Goal: Information Seeking & Learning: Learn about a topic

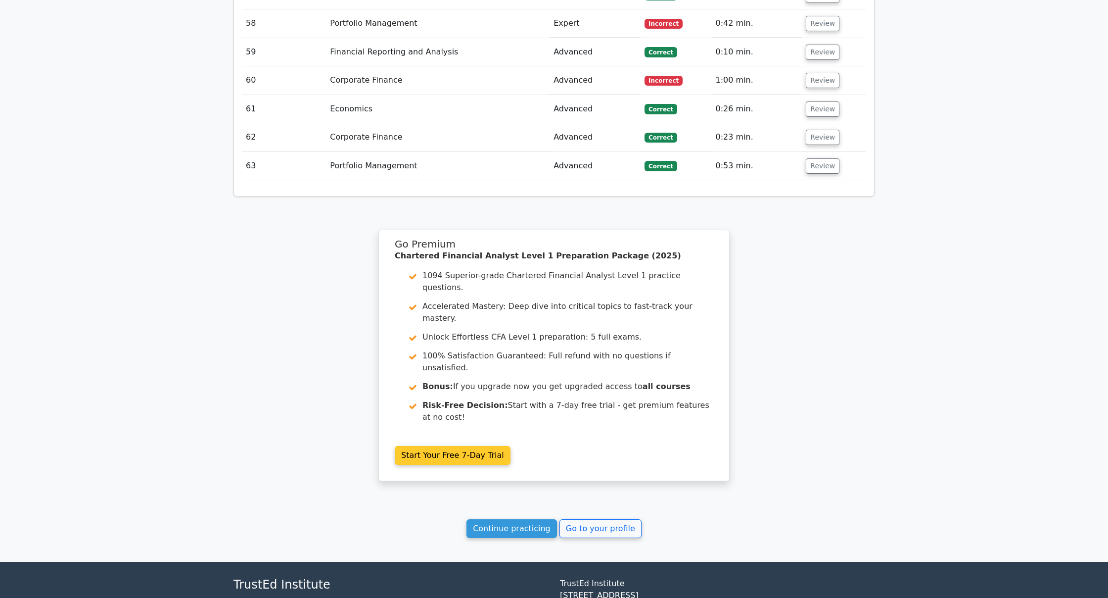
scroll to position [2919, 0]
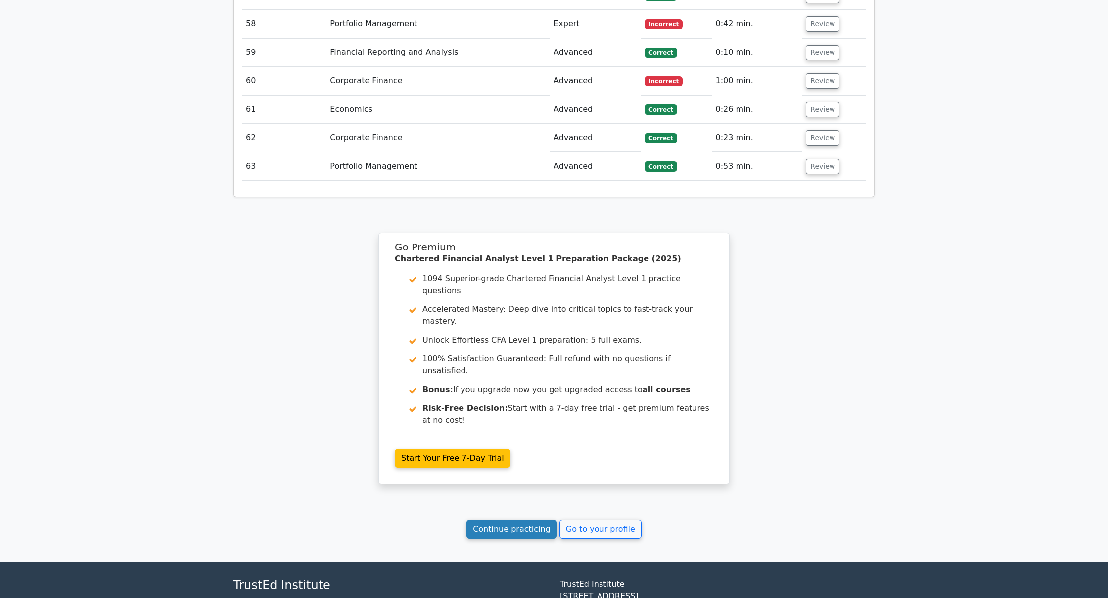
click at [501, 520] on link "Continue practicing" at bounding box center [512, 529] width 91 height 19
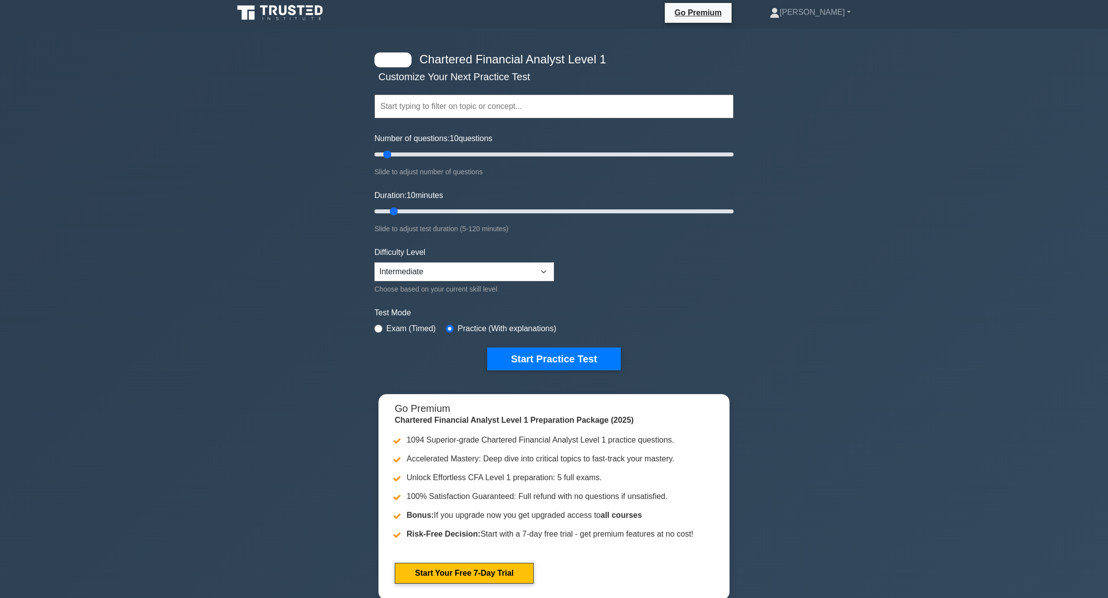
scroll to position [4, 0]
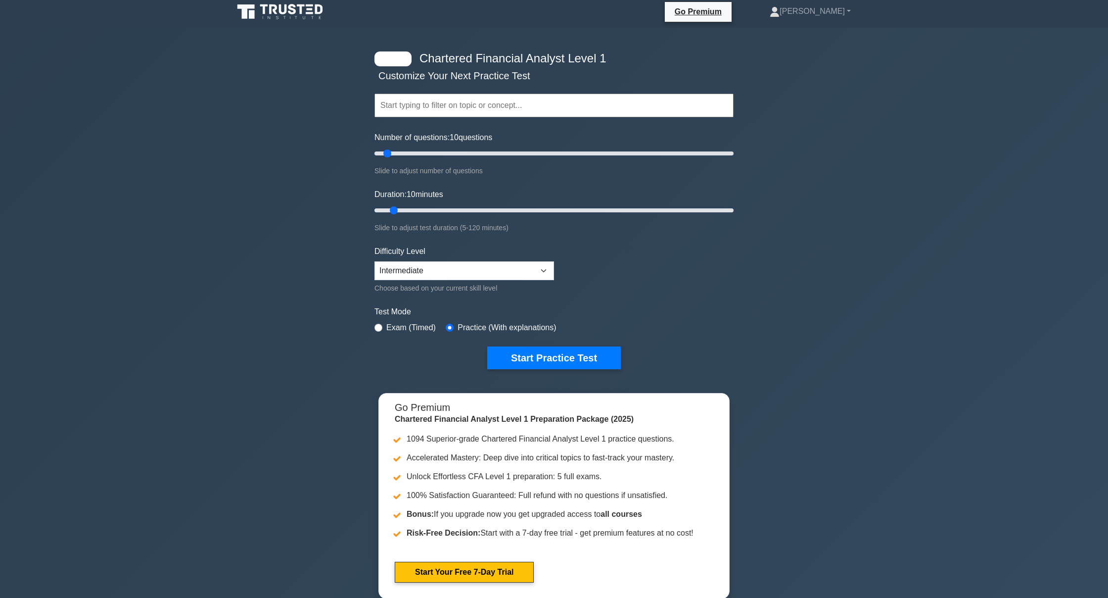
click at [409, 111] on input "text" at bounding box center [554, 106] width 359 height 24
click at [1108, 268] on div "Chartered Financial Analyst Level 1 Customize Your Next Practice Test Topics Qu…" at bounding box center [554, 319] width 1108 height 583
drag, startPoint x: 389, startPoint y: 154, endPoint x: 952, endPoint y: 174, distance: 563.0
type input "200"
click at [952, 174] on div "Chartered Financial Analyst Level 1 Customize Your Next Practice Test Topics Qu…" at bounding box center [554, 319] width 1108 height 583
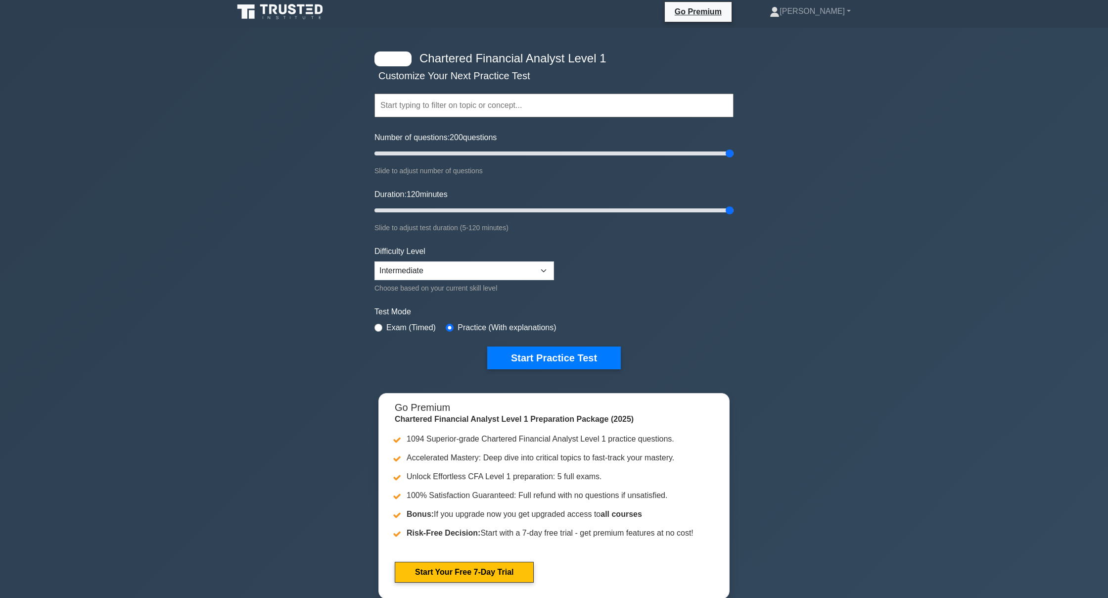
drag, startPoint x: 396, startPoint y: 210, endPoint x: 1063, endPoint y: 237, distance: 667.6
type input "120"
click at [1063, 237] on div "Chartered Financial Analyst Level 1 Customize Your Next Practice Test Topics Qu…" at bounding box center [554, 319] width 1108 height 583
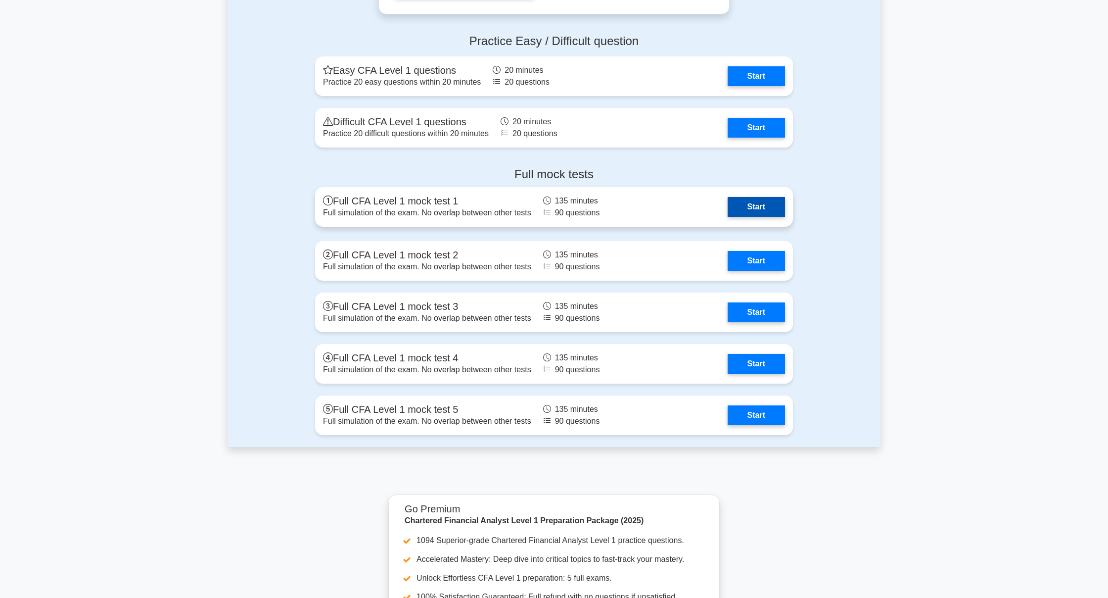
scroll to position [1591, 0]
click at [774, 211] on link "Start" at bounding box center [756, 208] width 57 height 20
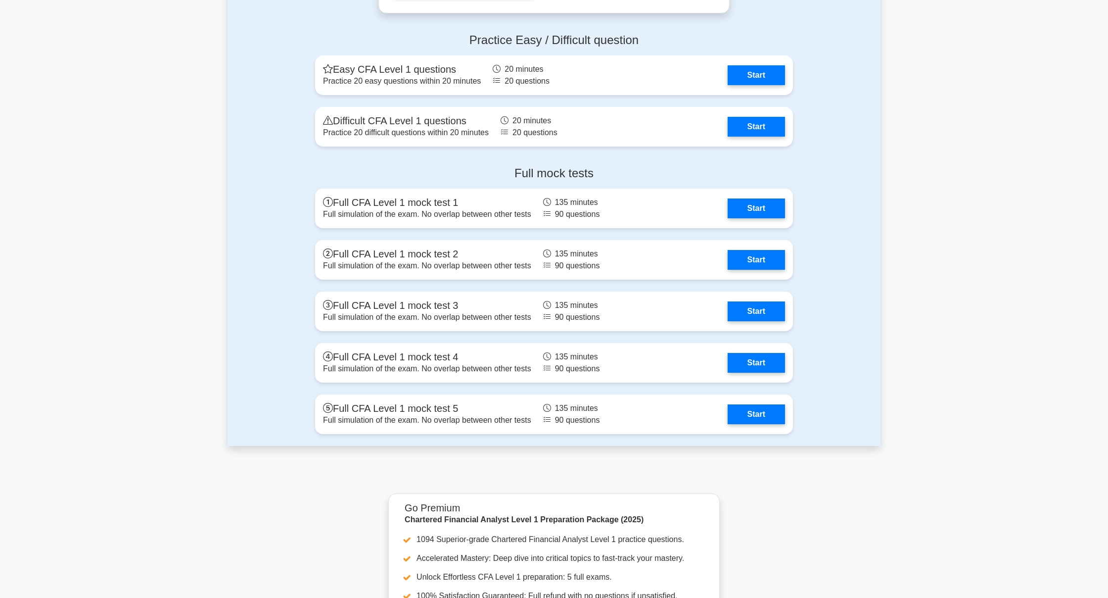
scroll to position [1587, 0]
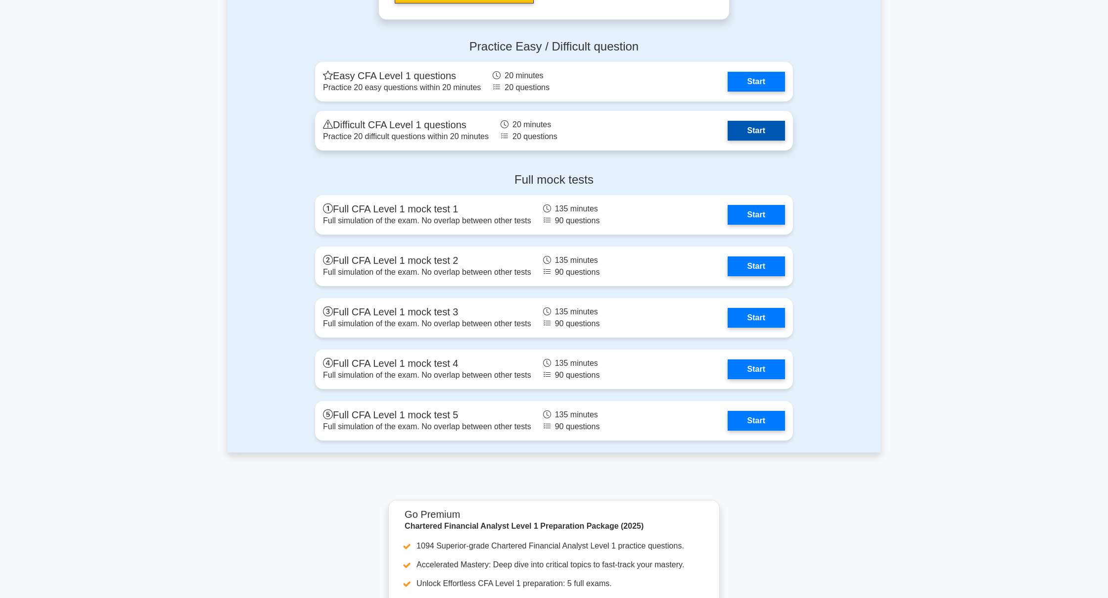
click at [735, 135] on link "Start" at bounding box center [756, 131] width 57 height 20
click at [728, 124] on link "Start" at bounding box center [756, 131] width 57 height 20
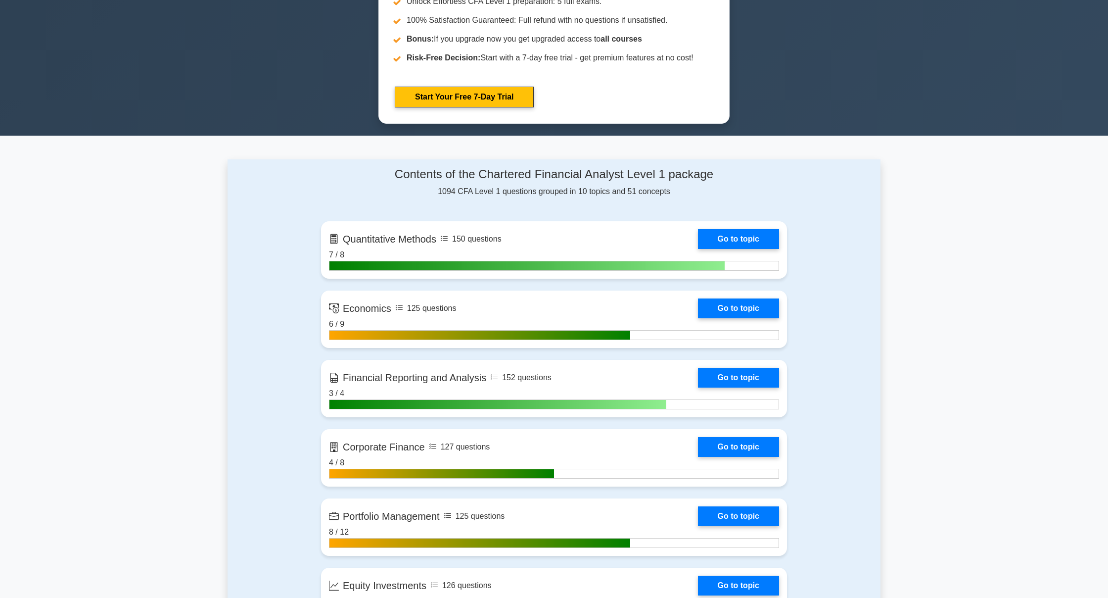
scroll to position [478, 0]
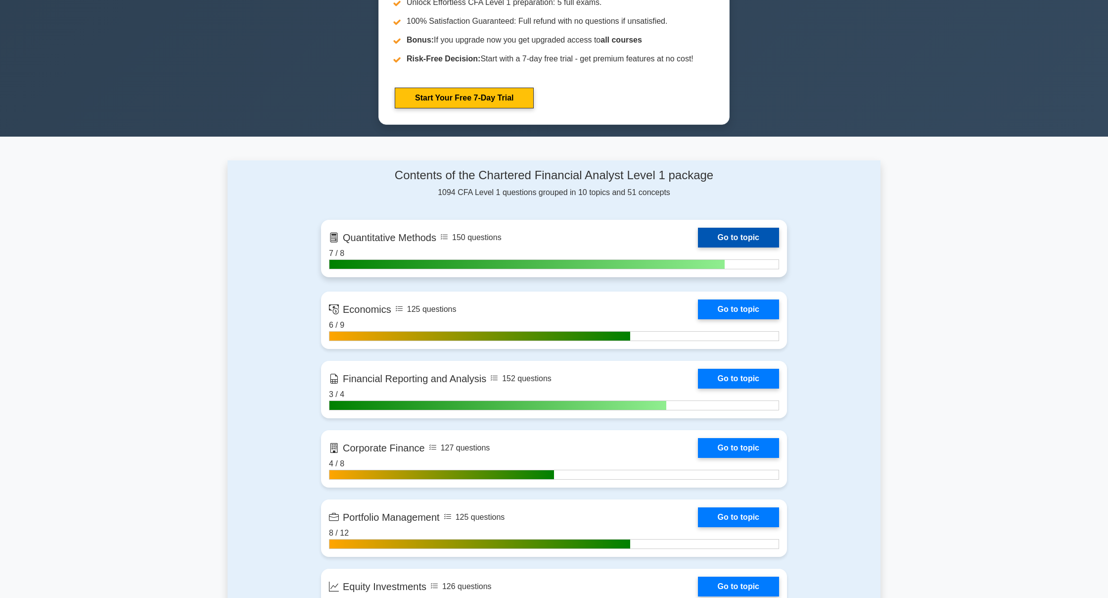
click at [725, 234] on link "Go to topic" at bounding box center [738, 238] width 81 height 20
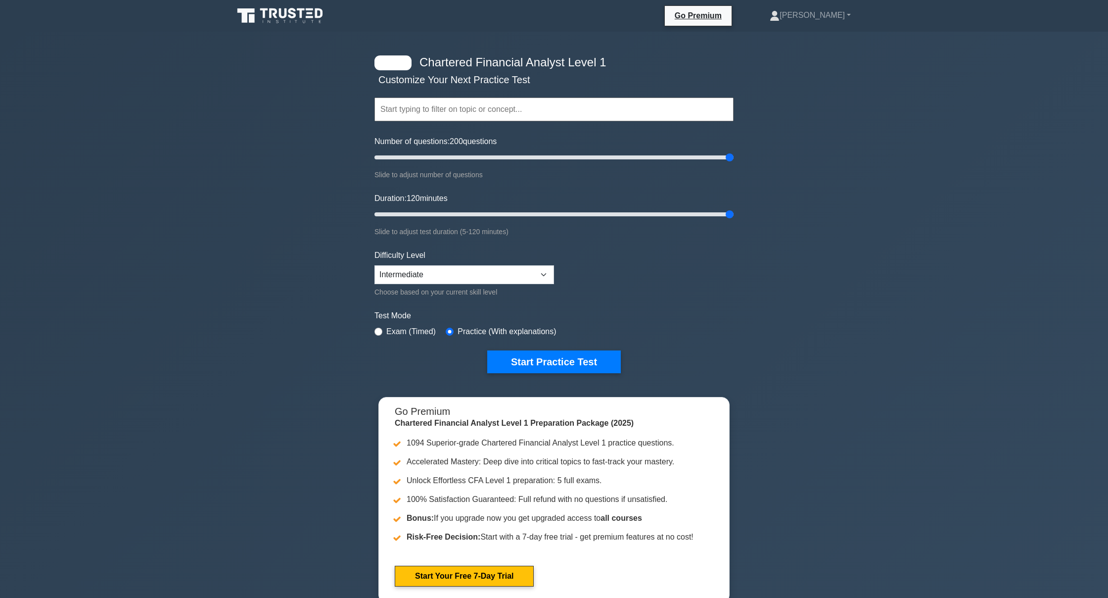
scroll to position [0, 0]
click at [533, 365] on button "Start Practice Test" at bounding box center [554, 361] width 134 height 23
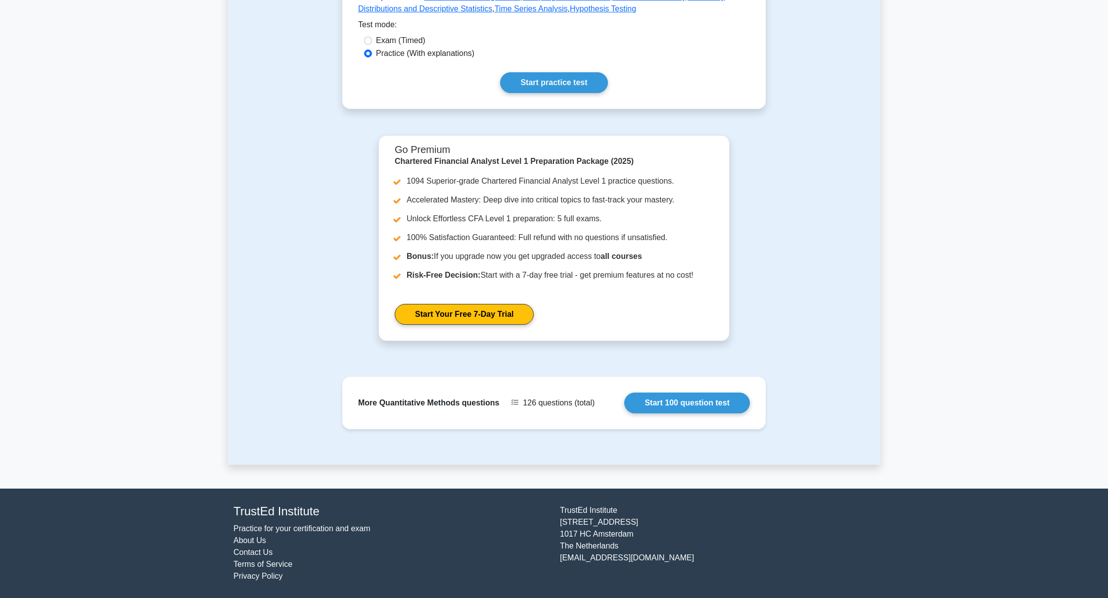
scroll to position [271, 0]
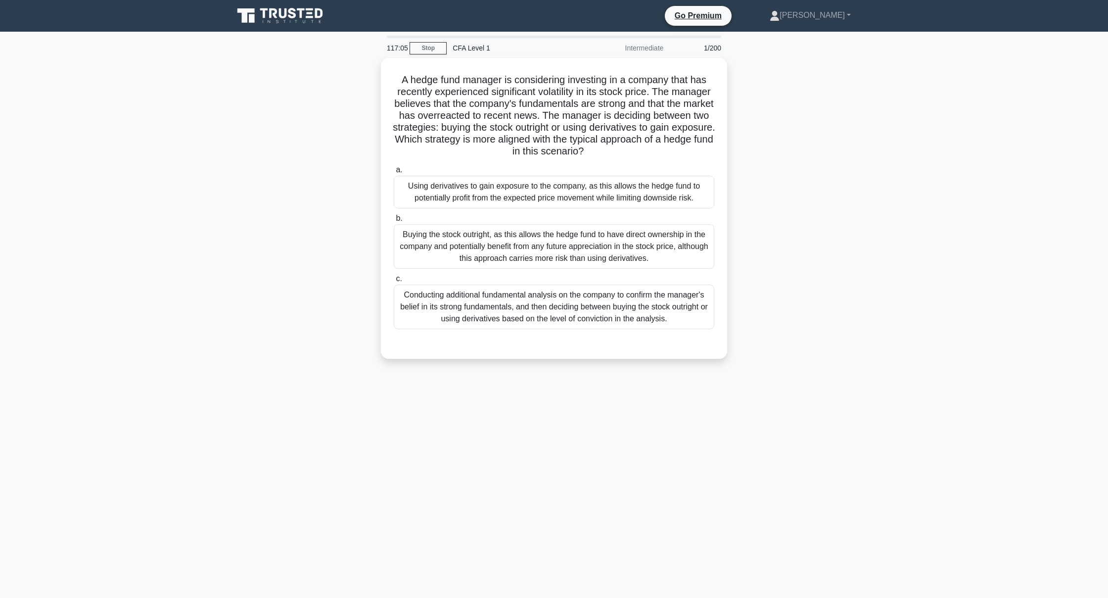
click at [255, 13] on icon at bounding box center [281, 15] width 95 height 19
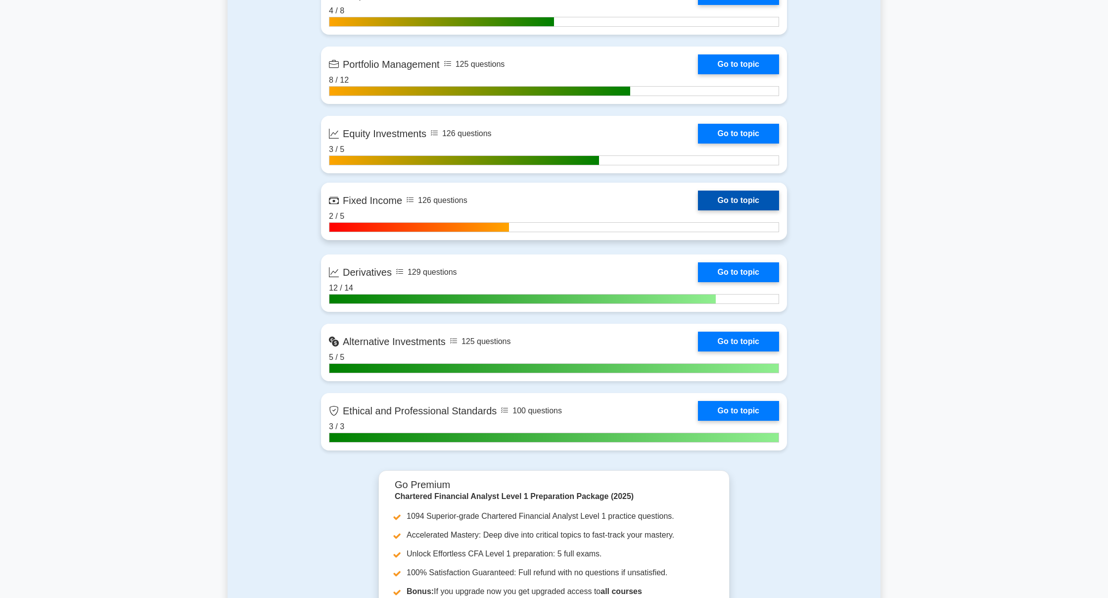
scroll to position [931, 0]
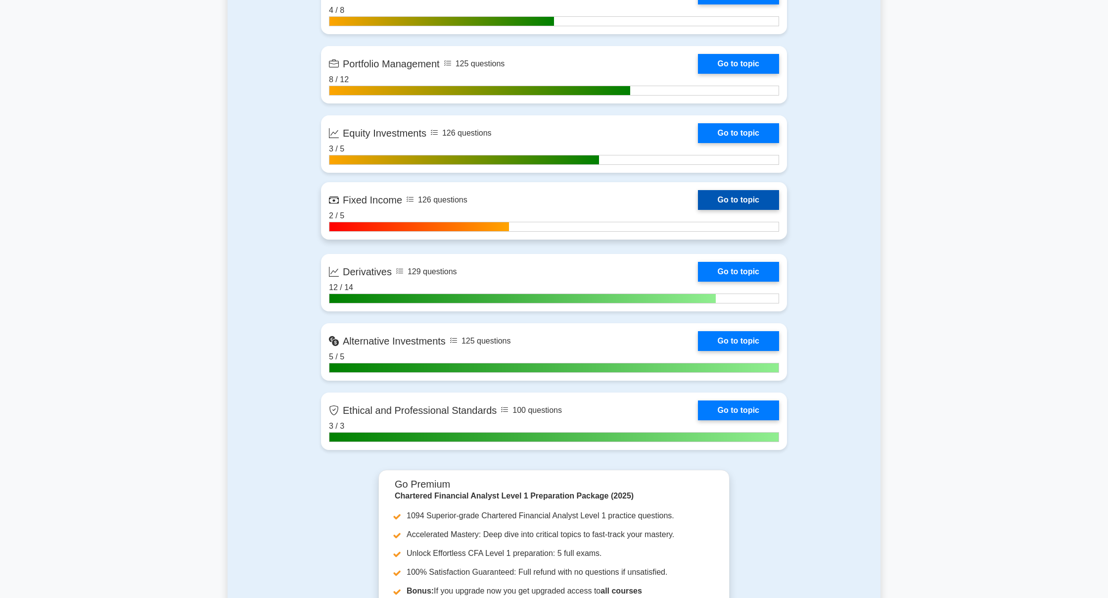
click at [715, 198] on link "Go to topic" at bounding box center [738, 200] width 81 height 20
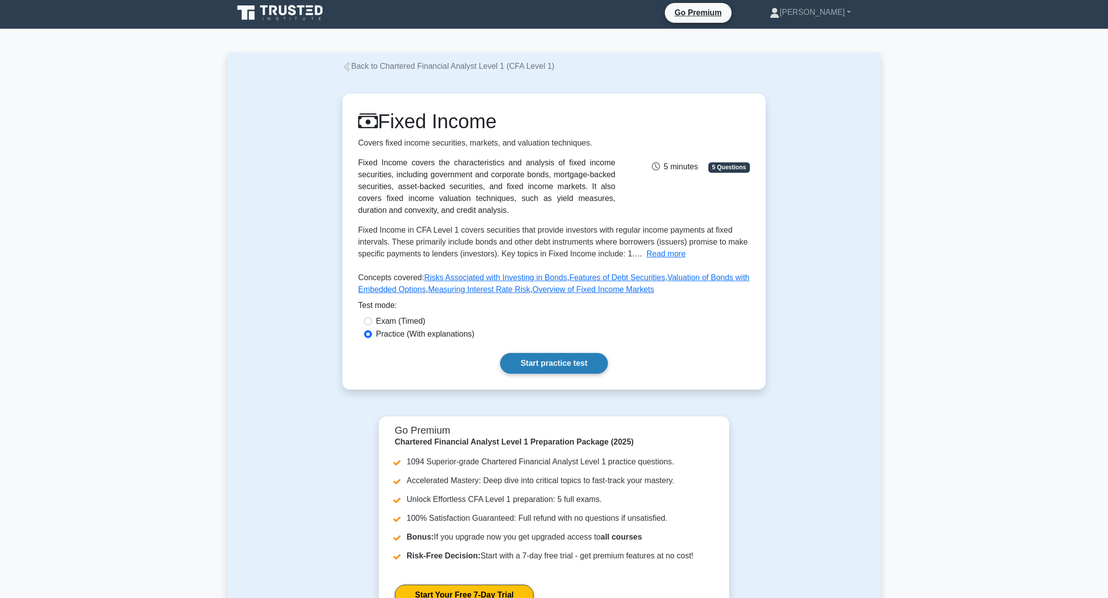
scroll to position [4, 0]
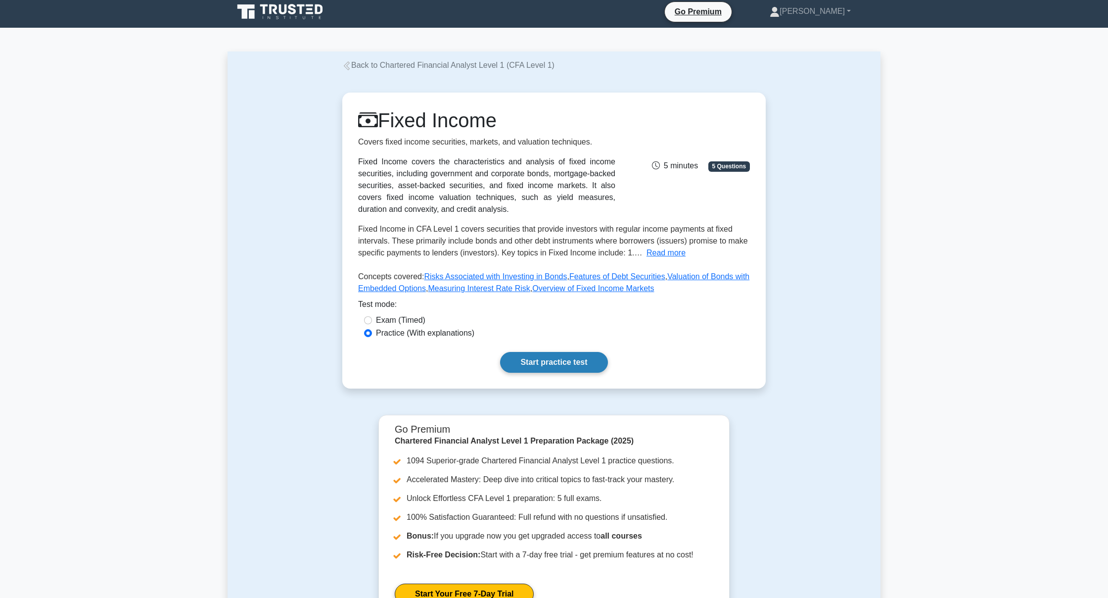
click at [525, 366] on link "Start practice test" at bounding box center [553, 362] width 107 height 21
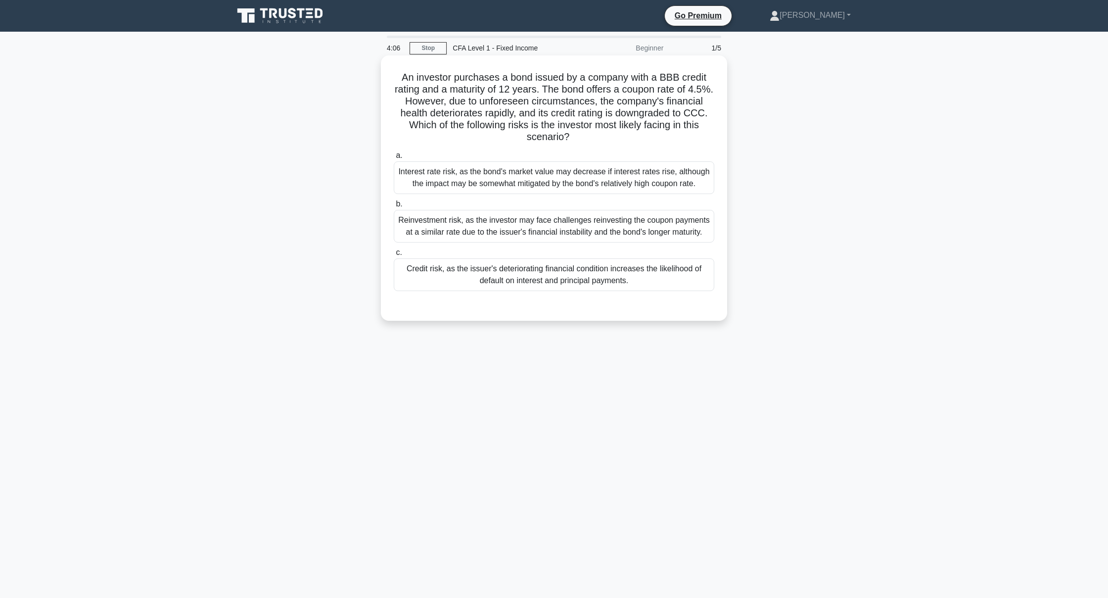
click at [528, 283] on div "Credit risk, as the issuer's deteriorating financial condition increases the li…" at bounding box center [554, 274] width 321 height 33
click at [394, 256] on input "c. Credit risk, as the issuer's deteriorating financial condition increases the…" at bounding box center [394, 252] width 0 height 6
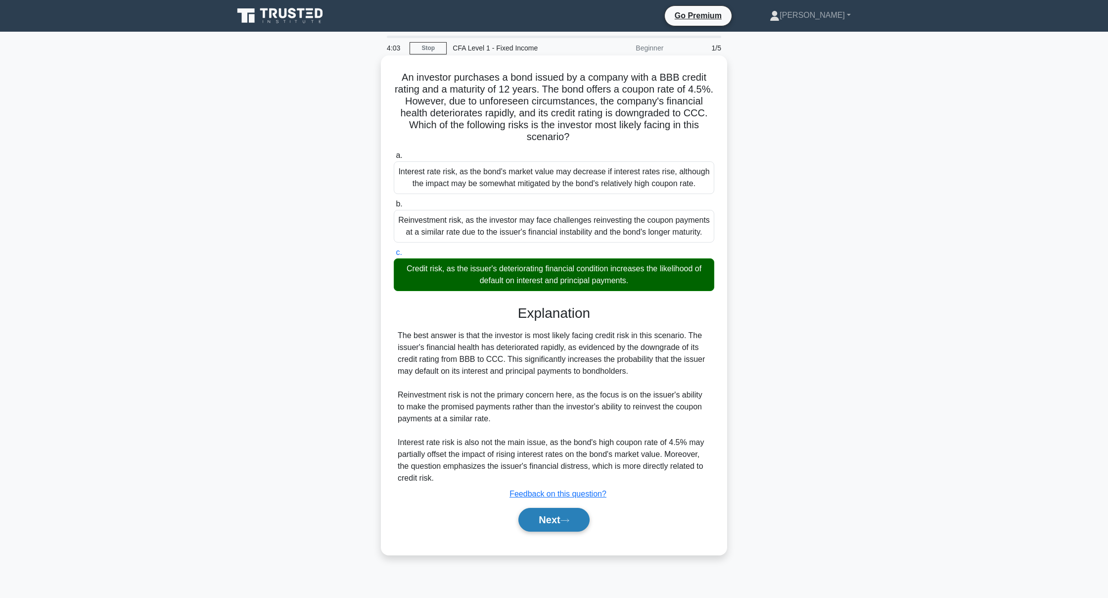
click at [533, 526] on button "Next" at bounding box center [554, 520] width 71 height 24
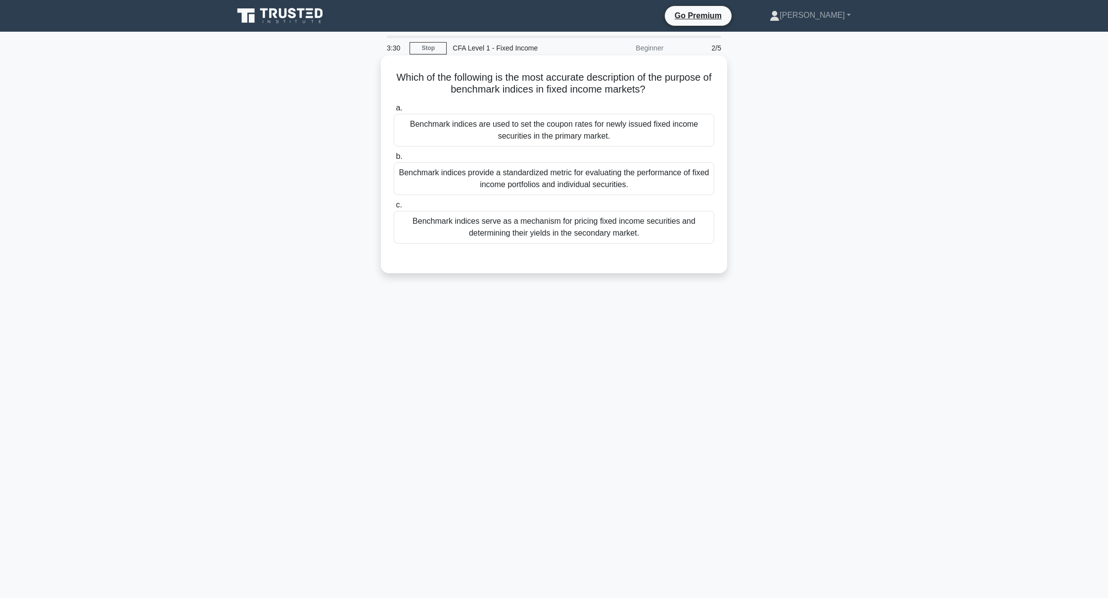
click at [619, 141] on div "Benchmark indices are used to set the coupon rates for newly issued fixed incom…" at bounding box center [554, 130] width 321 height 33
click at [394, 111] on input "a. Benchmark indices are used to set the coupon rates for newly issued fixed in…" at bounding box center [394, 108] width 0 height 6
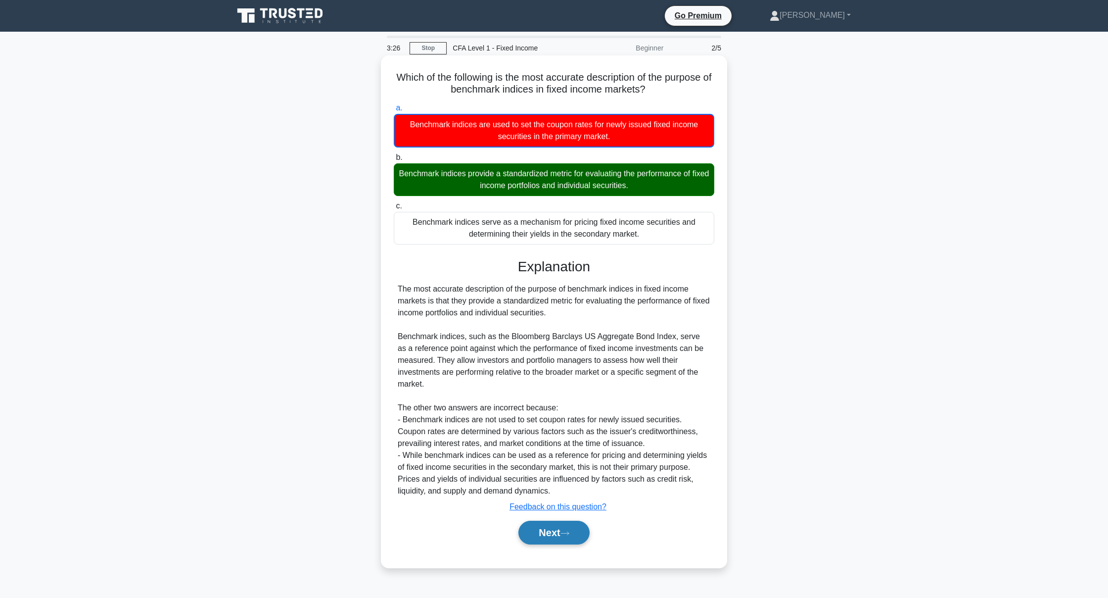
click at [535, 532] on button "Next" at bounding box center [554, 533] width 71 height 24
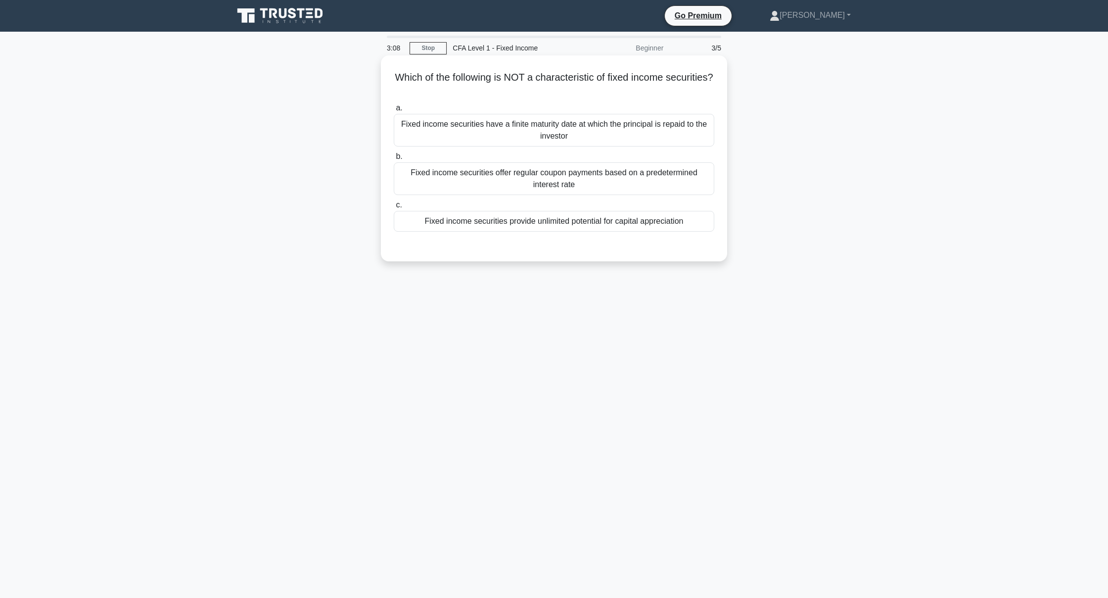
click at [573, 221] on div "Fixed income securities provide unlimited potential for capital appreciation" at bounding box center [554, 221] width 321 height 21
click at [394, 208] on input "c. Fixed income securities provide unlimited potential for capital appreciation" at bounding box center [394, 205] width 0 height 6
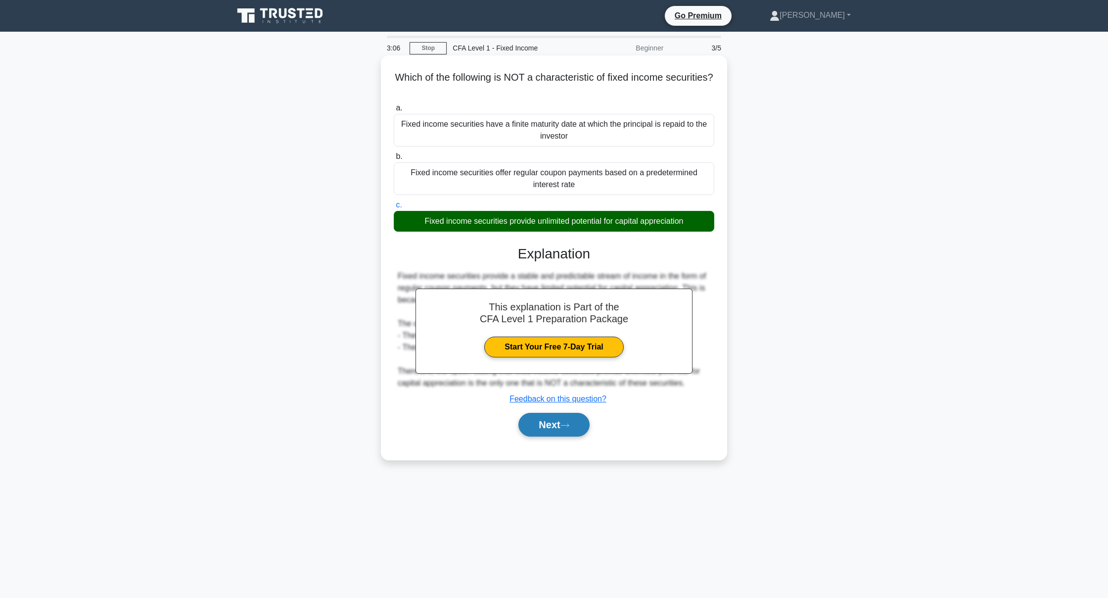
click at [562, 426] on button "Next" at bounding box center [554, 425] width 71 height 24
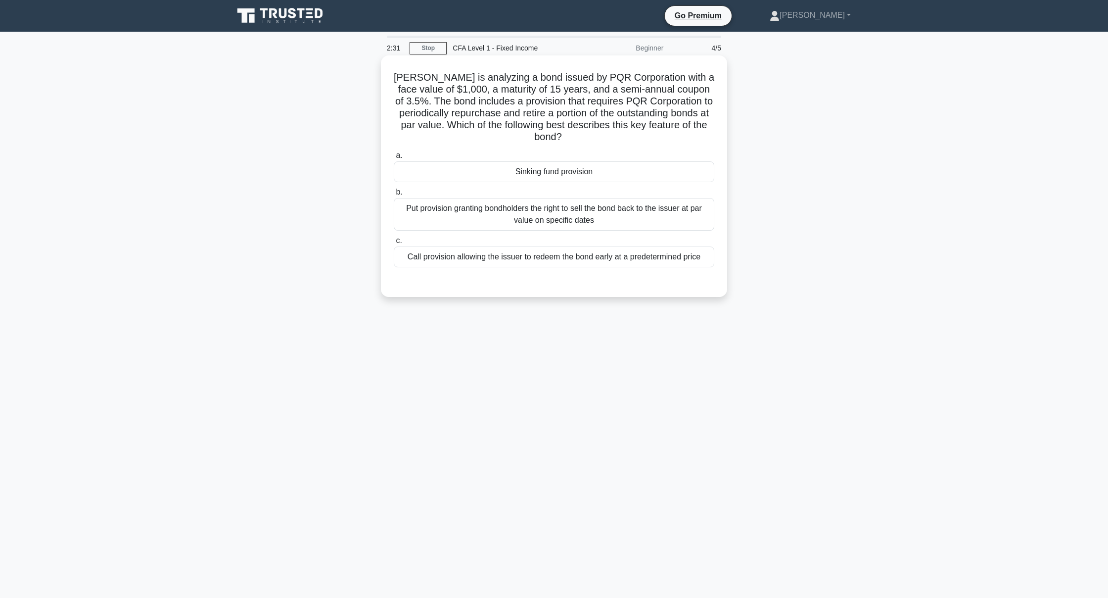
click at [542, 176] on div "Sinking fund provision" at bounding box center [554, 171] width 321 height 21
click at [394, 159] on input "a. Sinking fund provision" at bounding box center [394, 155] width 0 height 6
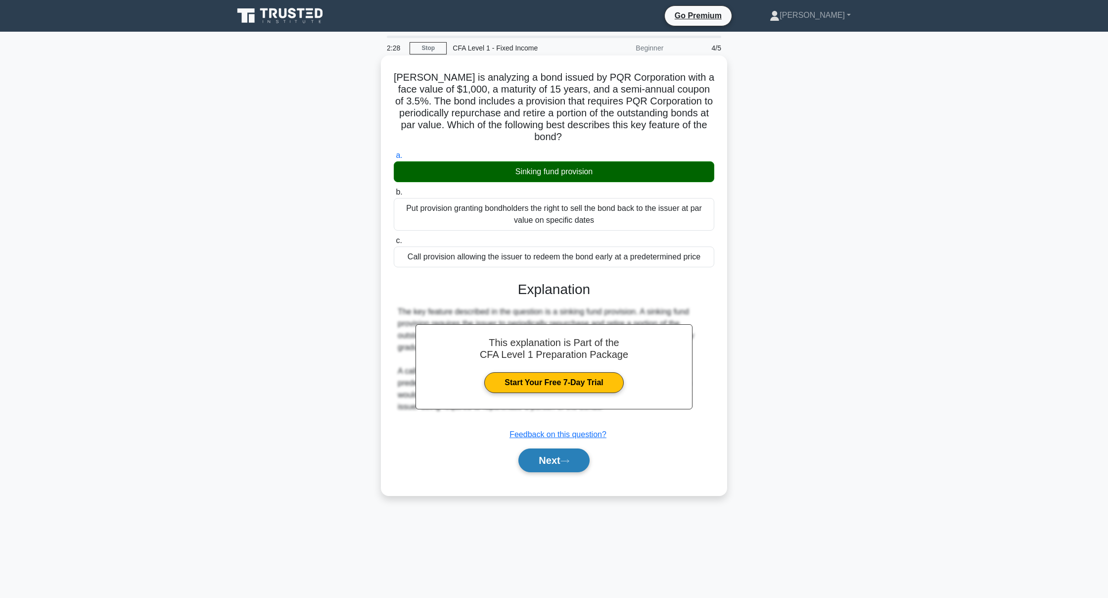
click at [528, 454] on button "Next" at bounding box center [554, 460] width 71 height 24
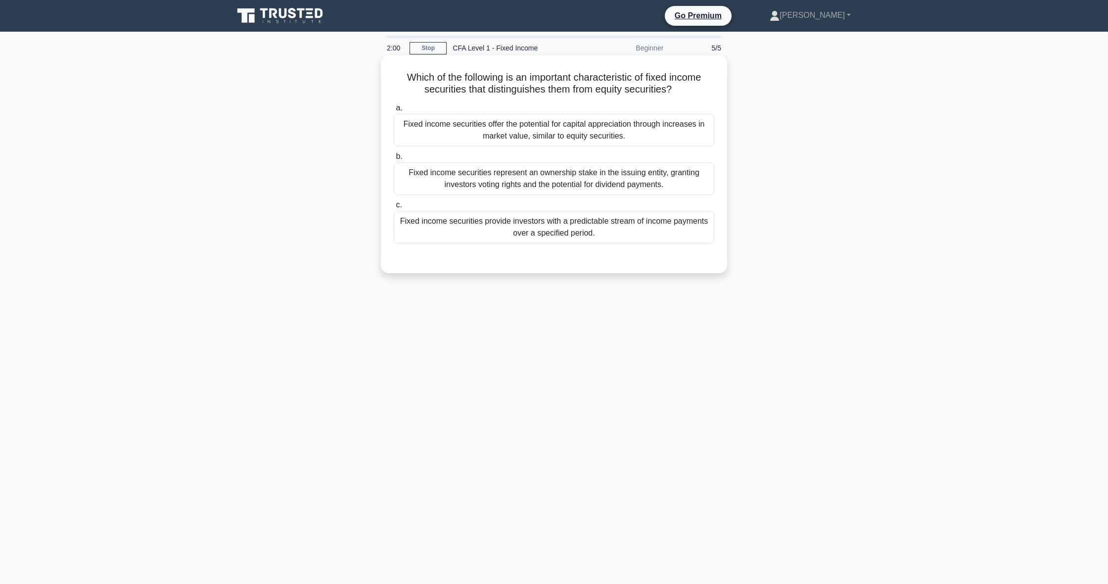
click at [650, 231] on div "Fixed income securities provide investors with a predictable stream of income p…" at bounding box center [554, 227] width 321 height 33
click at [394, 208] on input "c. Fixed income securities provide investors with a predictable stream of incom…" at bounding box center [394, 205] width 0 height 6
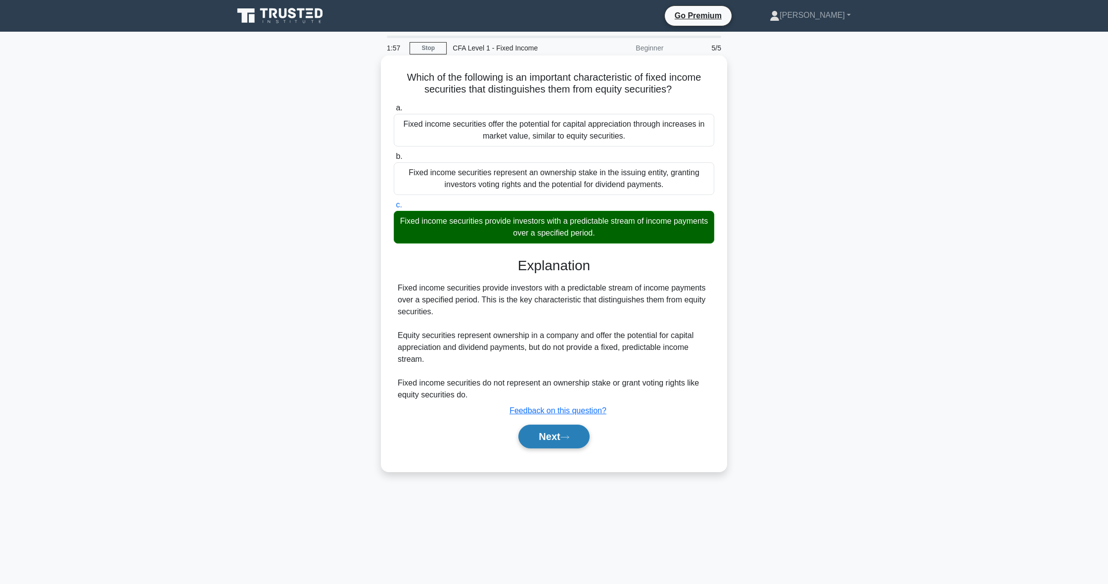
click at [536, 444] on button "Next" at bounding box center [554, 437] width 71 height 24
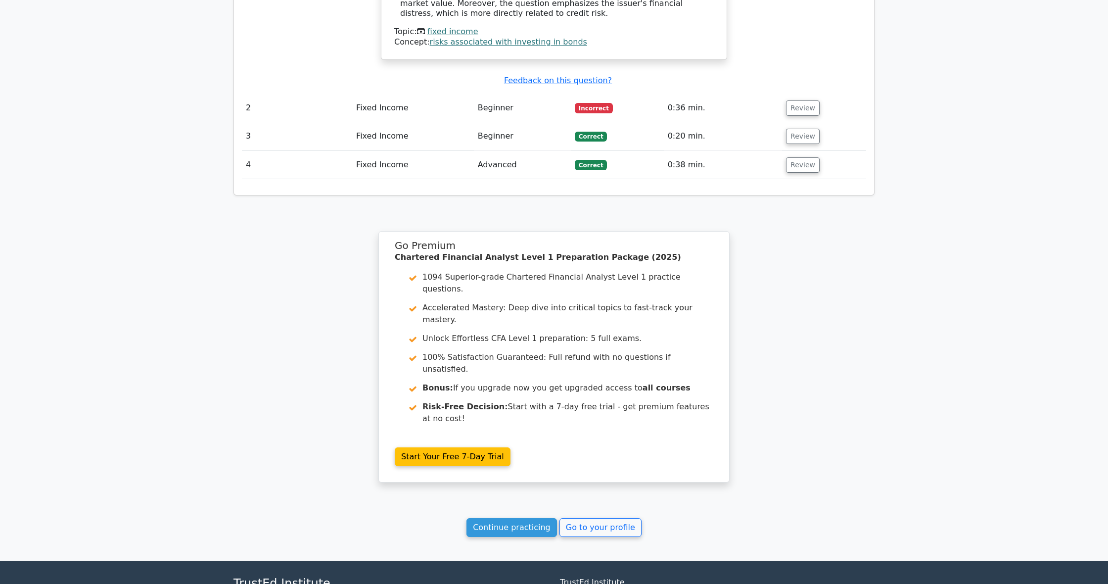
scroll to position [1204, 0]
click at [520, 519] on link "Continue practicing" at bounding box center [512, 528] width 91 height 19
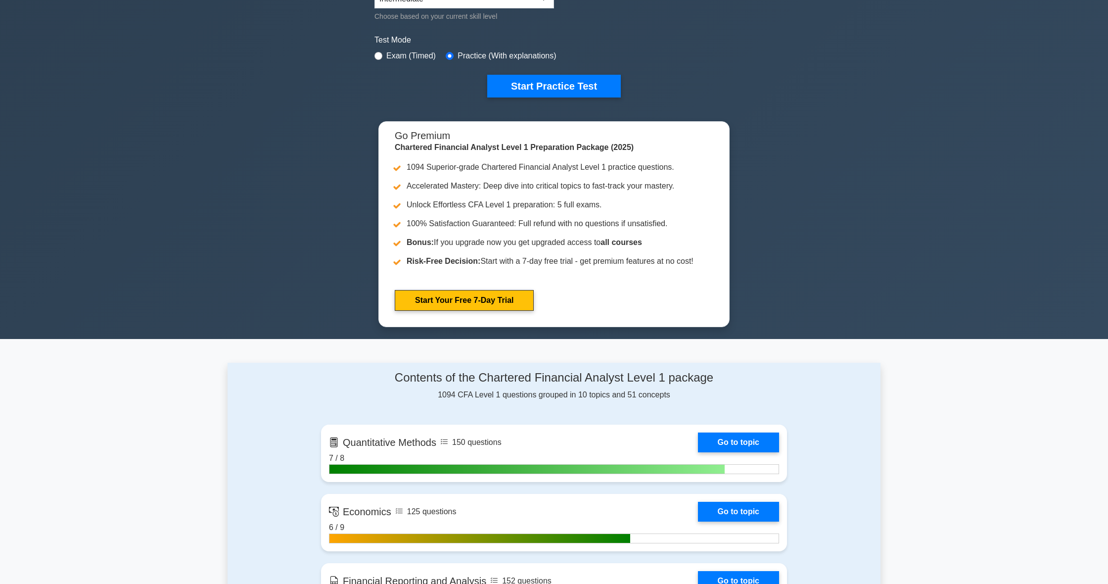
scroll to position [403, 0]
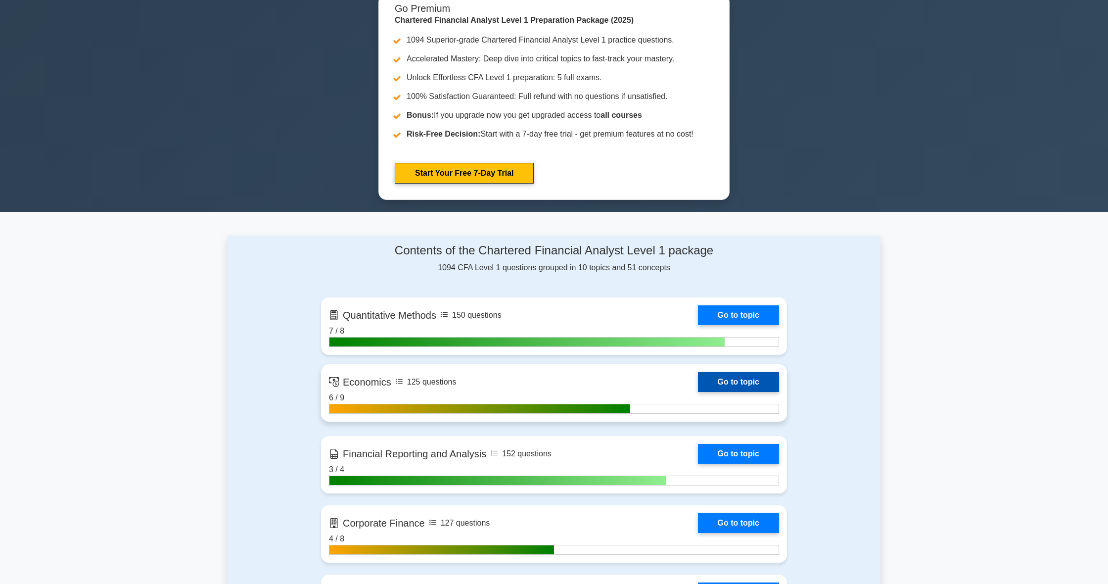
click at [732, 385] on link "Go to topic" at bounding box center [738, 382] width 81 height 20
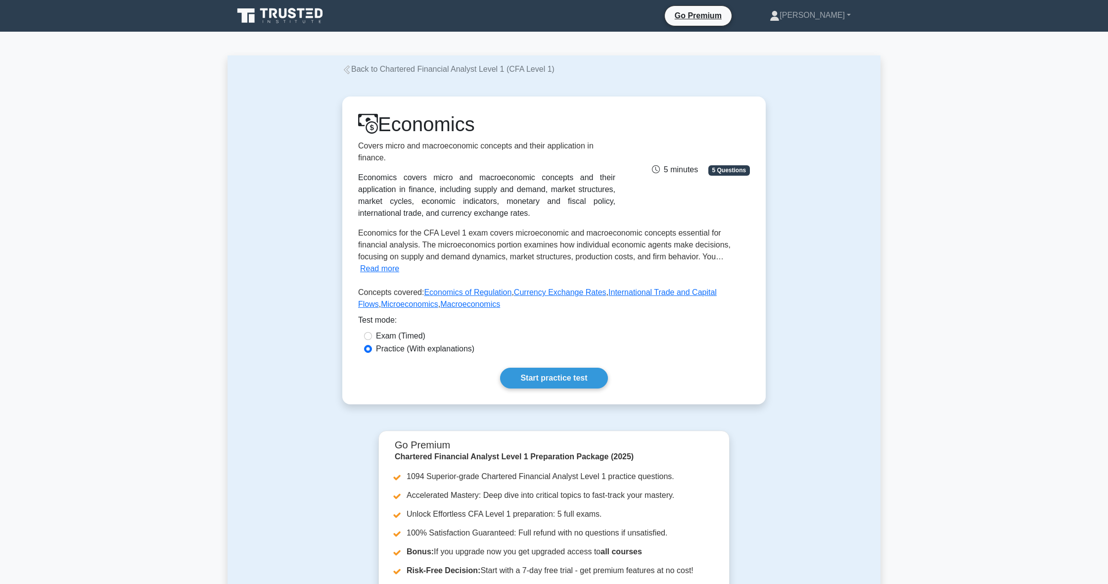
click at [383, 330] on label "Exam (Timed)" at bounding box center [400, 336] width 49 height 12
click at [372, 332] on input "Exam (Timed)" at bounding box center [368, 336] width 8 height 8
radio input "true"
click at [366, 345] on input "Practice (With explanations)" at bounding box center [368, 349] width 8 height 8
radio input "true"
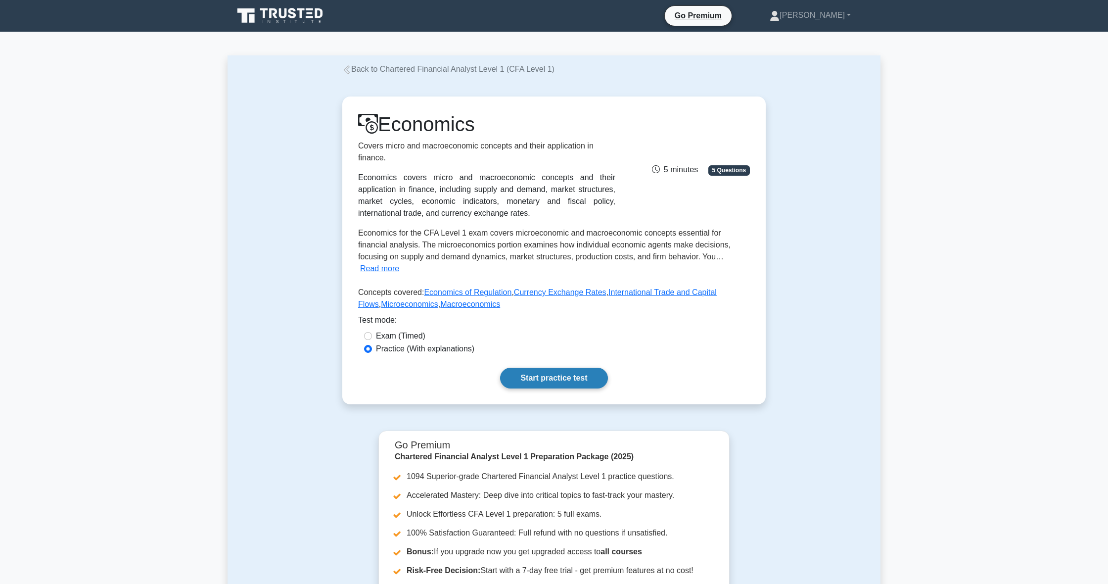
scroll to position [0, 0]
click at [527, 373] on link "Start practice test" at bounding box center [553, 378] width 107 height 21
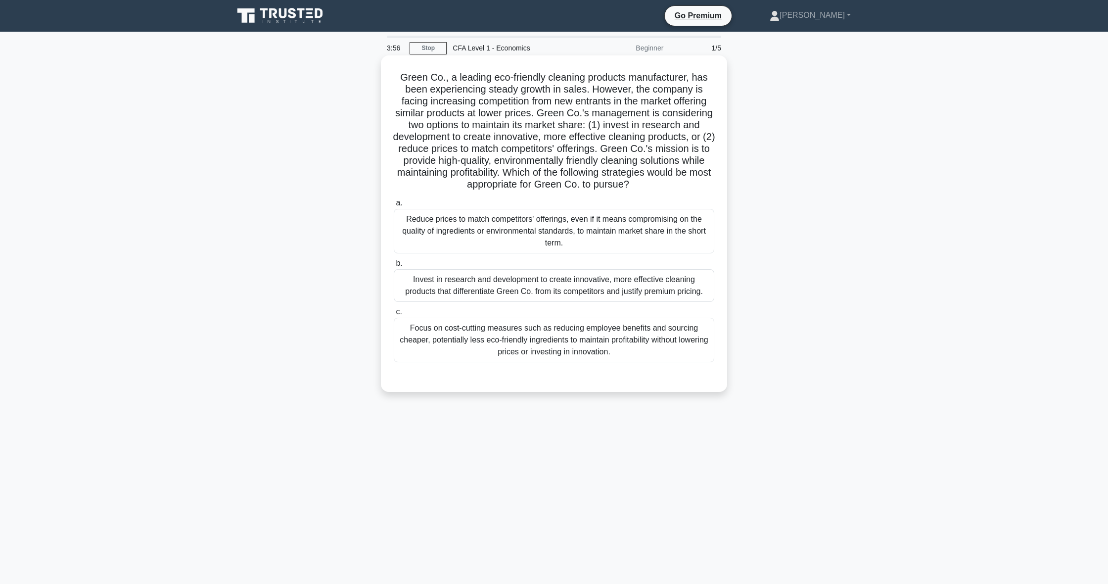
click at [598, 280] on div "Invest in research and development to create innovative, more effective cleanin…" at bounding box center [554, 285] width 321 height 33
click at [394, 267] on input "b. Invest in research and development to create innovative, more effective clea…" at bounding box center [394, 263] width 0 height 6
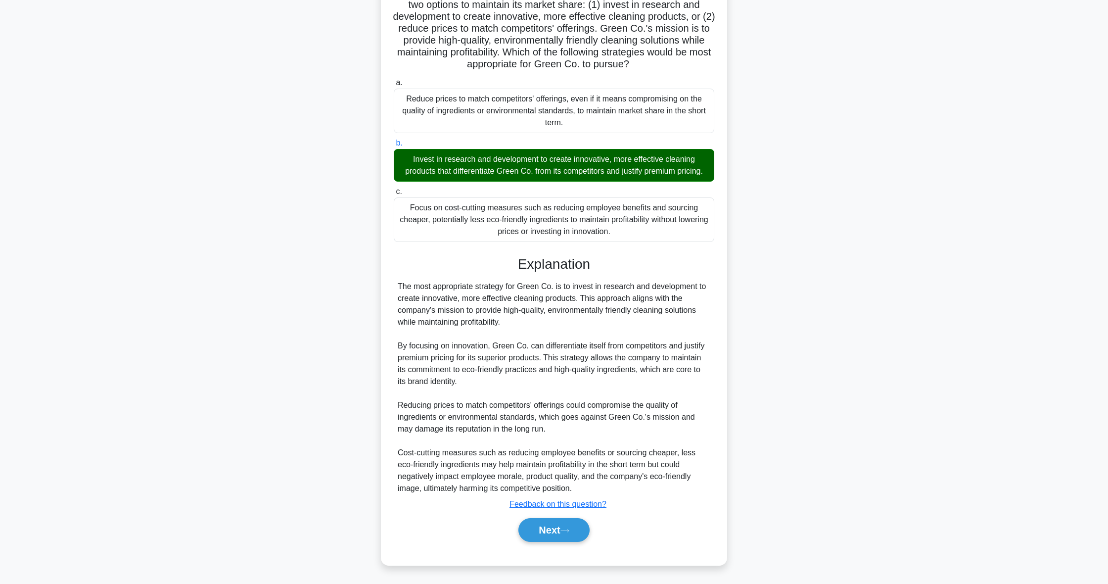
scroll to position [120, 0]
click at [532, 530] on button "Next" at bounding box center [554, 530] width 71 height 24
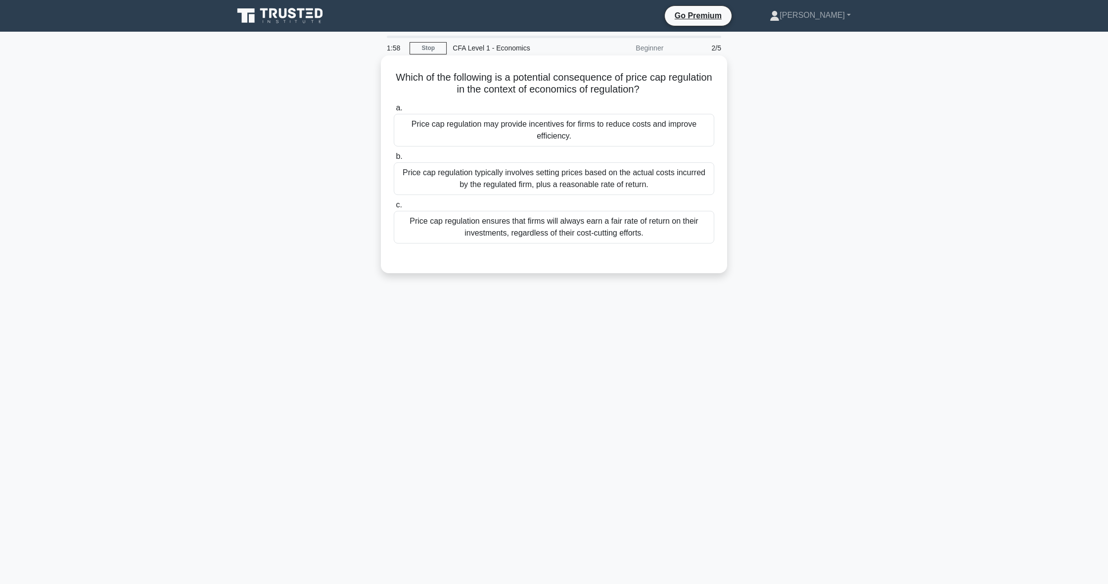
scroll to position [0, 0]
click at [627, 183] on div "Price cap regulation typically involves setting prices based on the actual cost…" at bounding box center [554, 178] width 321 height 33
click at [394, 160] on input "b. Price cap regulation typically involves setting prices based on the actual c…" at bounding box center [394, 156] width 0 height 6
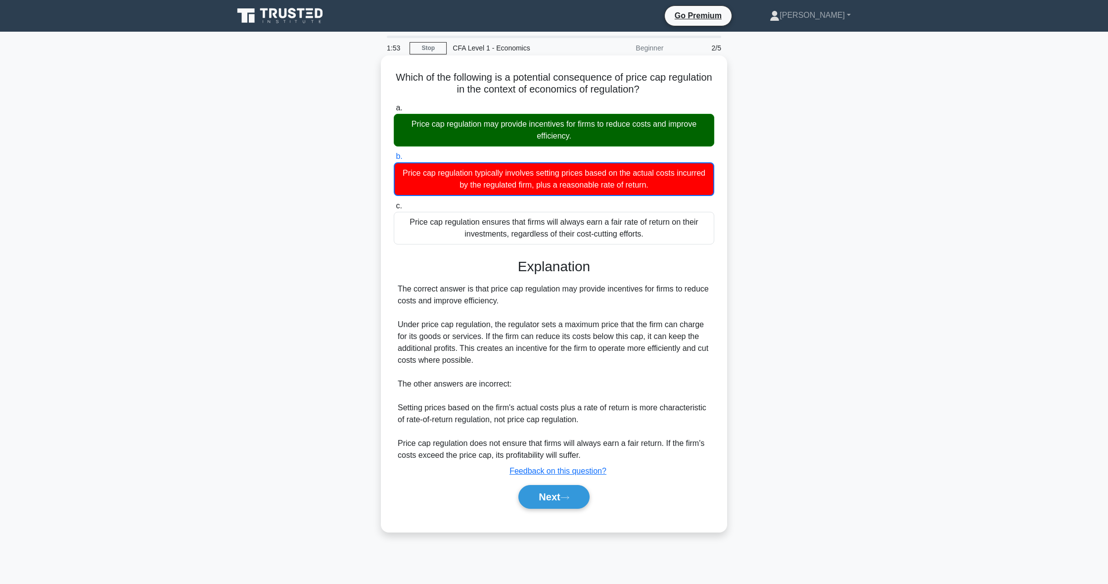
scroll to position [1, 0]
click at [567, 499] on icon at bounding box center [565, 497] width 9 height 5
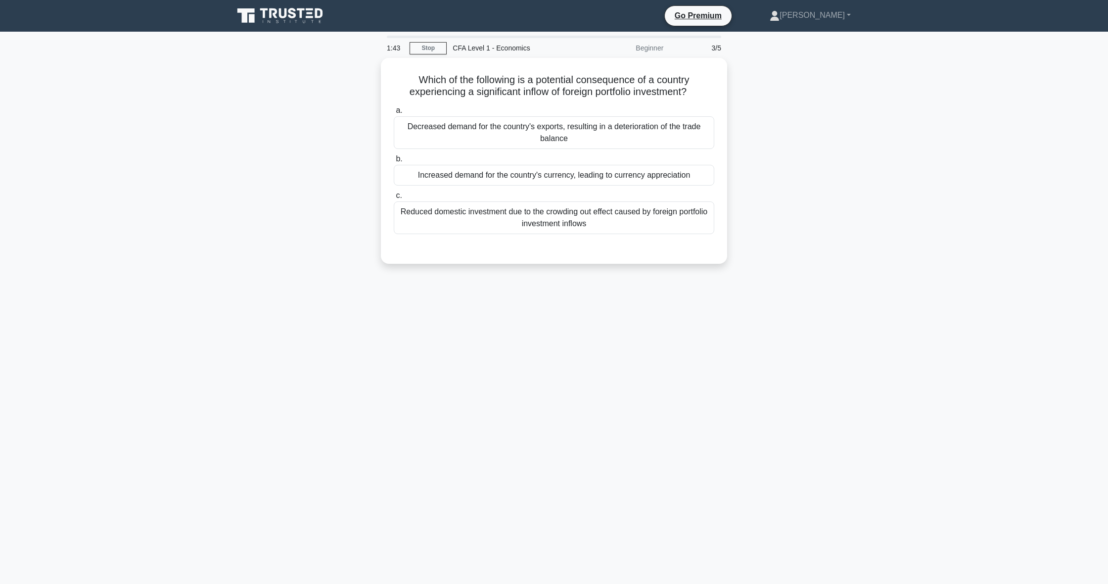
scroll to position [0, 0]
click at [700, 172] on div "Increased demand for the country's currency, leading to currency appreciation" at bounding box center [554, 172] width 321 height 21
click at [394, 160] on input "b. Increased demand for the country's currency, leading to currency appreciation" at bounding box center [394, 156] width 0 height 6
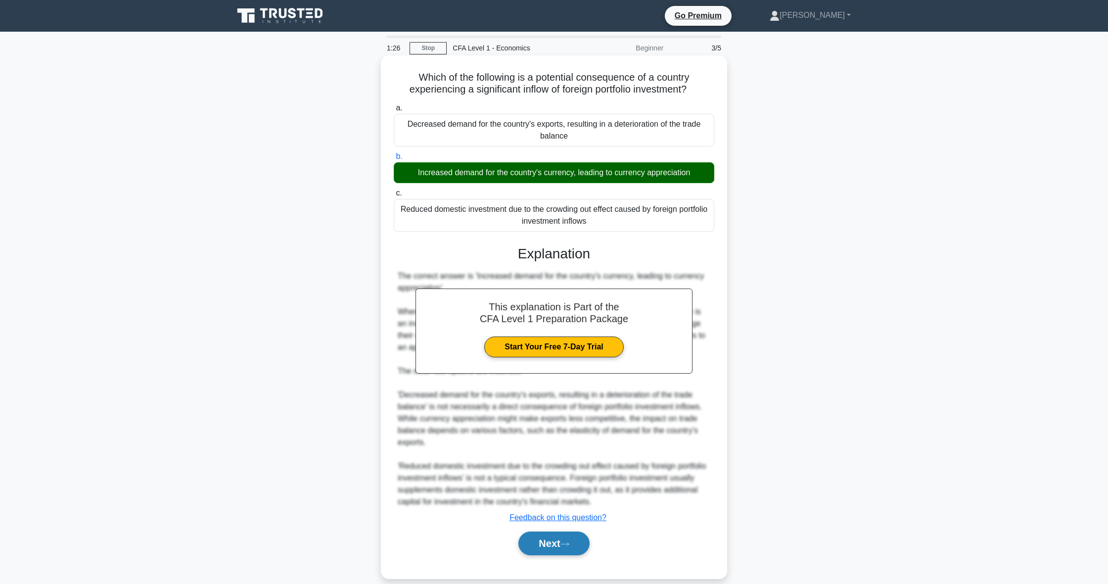
click at [522, 553] on button "Next" at bounding box center [554, 543] width 71 height 24
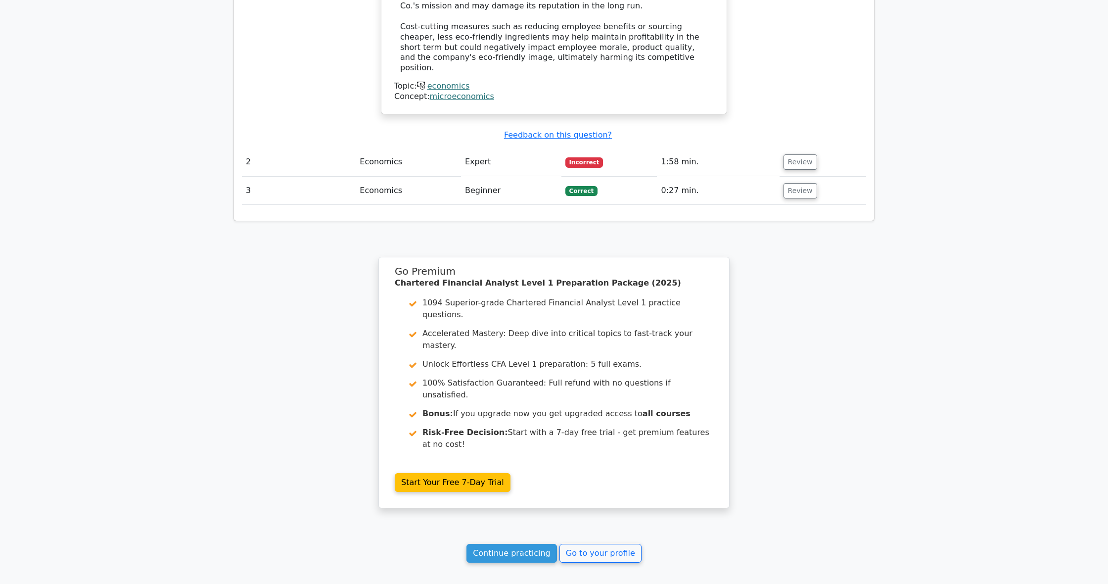
scroll to position [1283, 0]
click at [527, 544] on link "Continue practicing" at bounding box center [512, 553] width 91 height 19
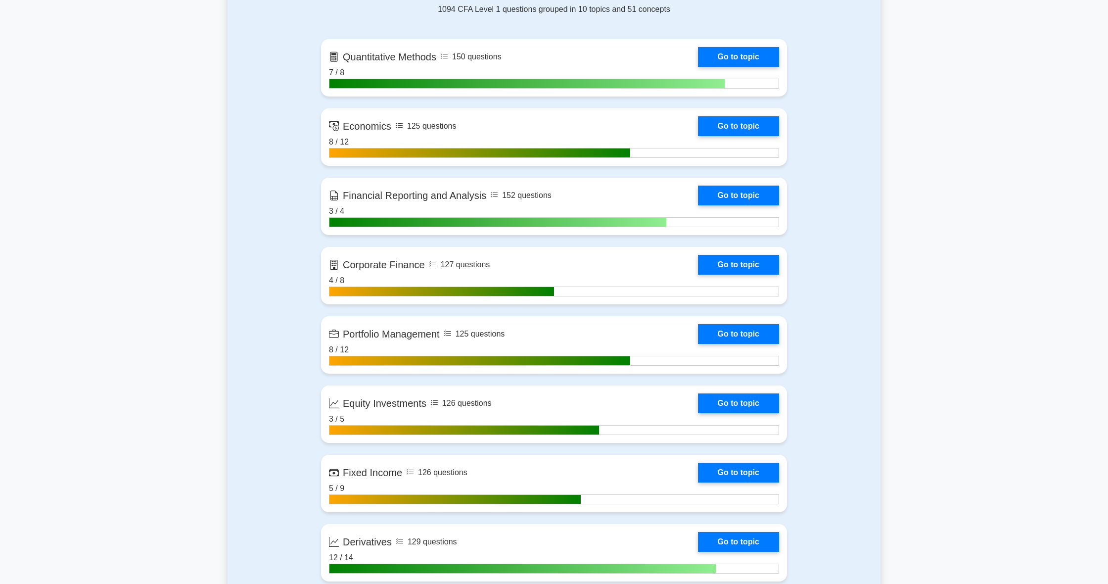
scroll to position [664, 0]
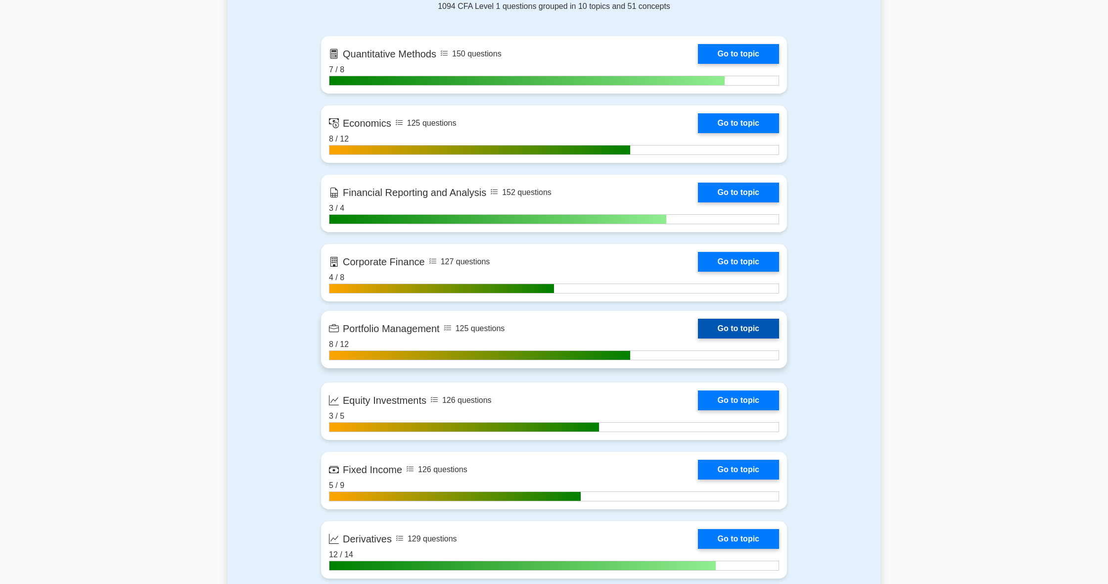
click at [740, 322] on link "Go to topic" at bounding box center [738, 329] width 81 height 20
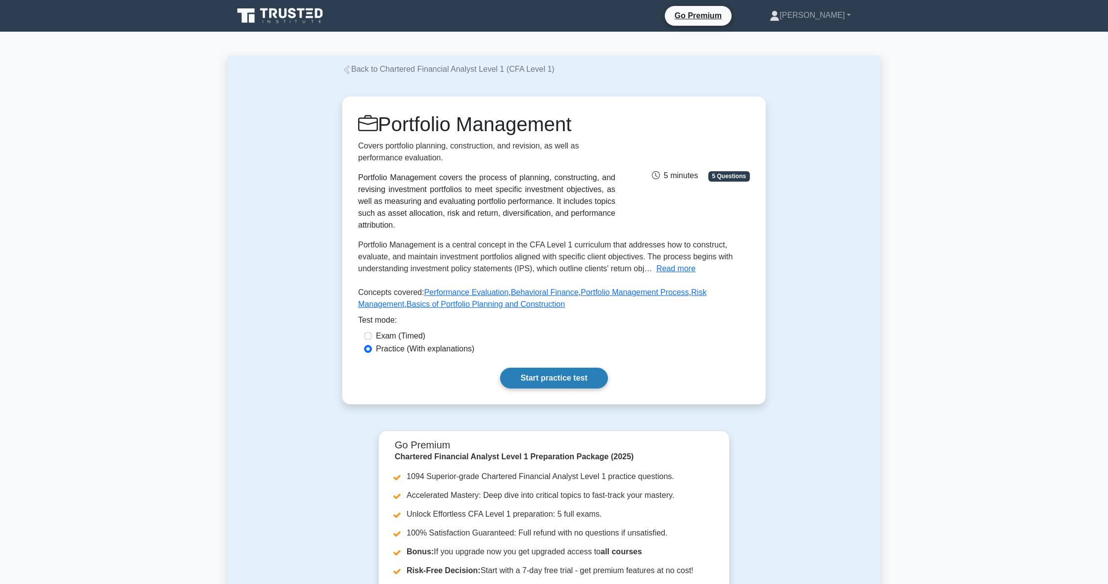
click at [573, 374] on link "Start practice test" at bounding box center [553, 378] width 107 height 21
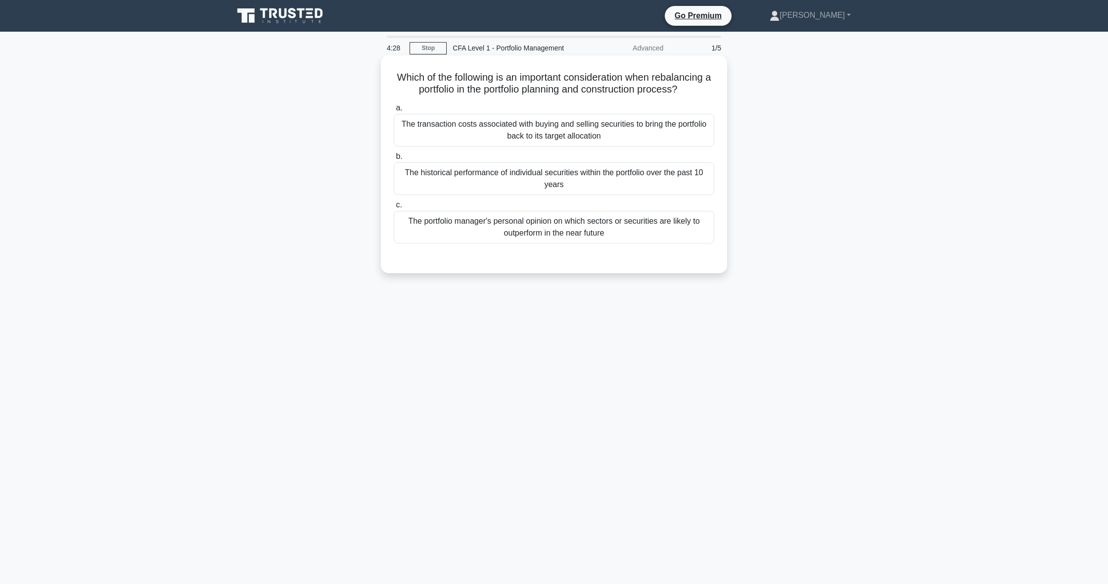
click at [578, 239] on div "The portfolio manager's personal opinion on which sectors or securities are lik…" at bounding box center [554, 227] width 321 height 33
click at [394, 208] on input "c. The portfolio manager's personal opinion on which sectors or securities are …" at bounding box center [394, 205] width 0 height 6
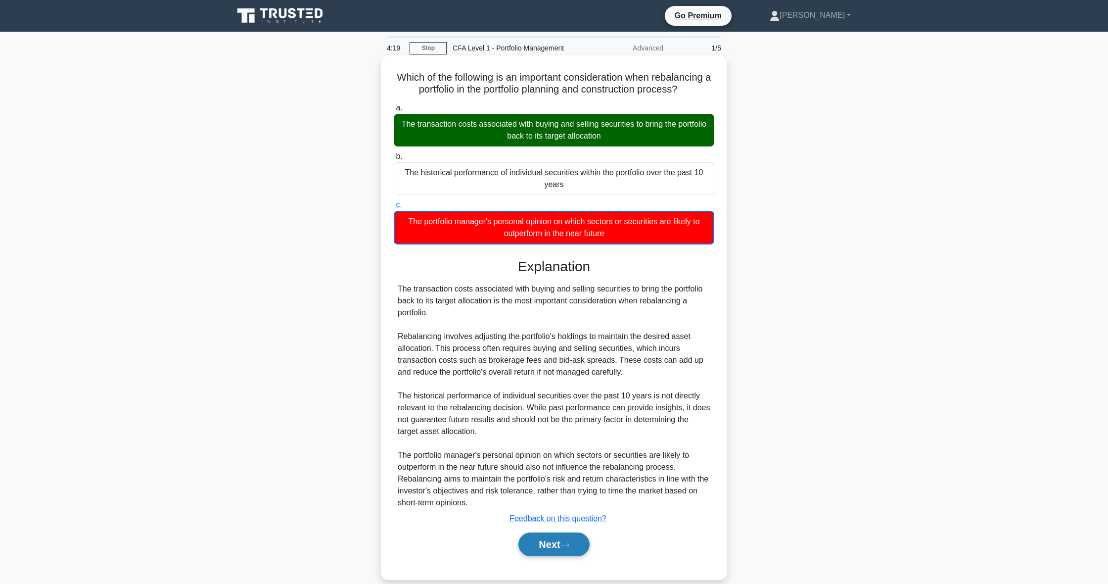
click at [557, 550] on button "Next" at bounding box center [554, 544] width 71 height 24
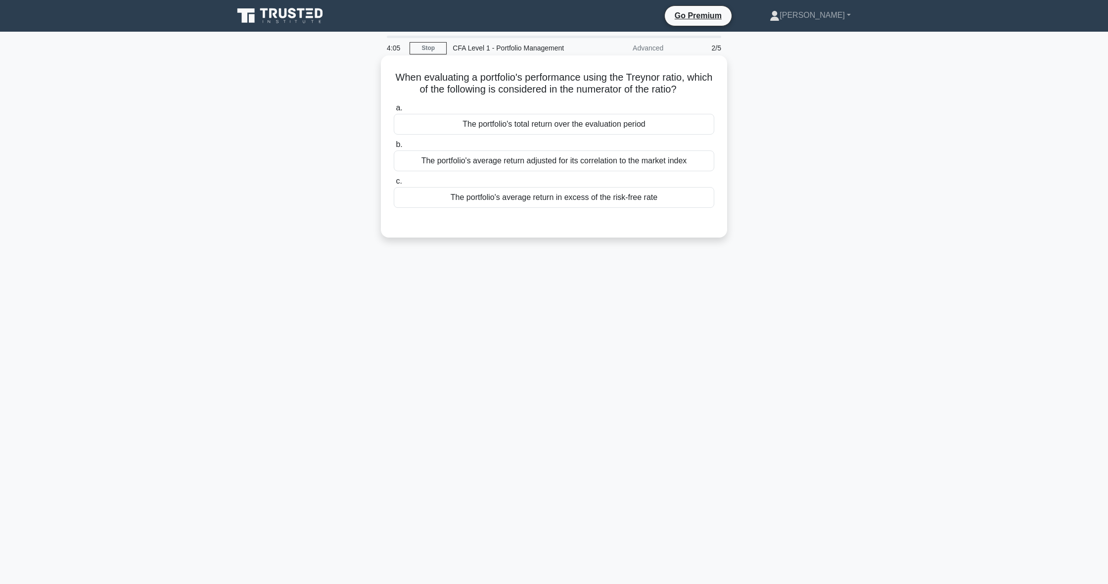
click at [610, 200] on div "The portfolio's average return in excess of the risk-free rate" at bounding box center [554, 197] width 321 height 21
click at [394, 185] on input "c. The portfolio's average return in excess of the risk-free rate" at bounding box center [394, 181] width 0 height 6
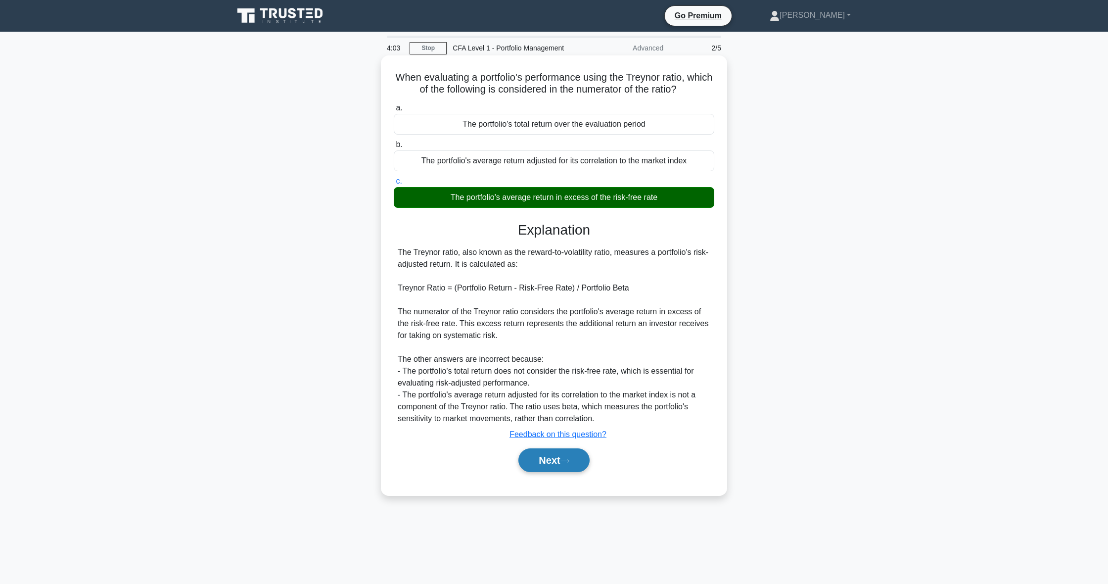
click at [576, 461] on button "Next" at bounding box center [554, 460] width 71 height 24
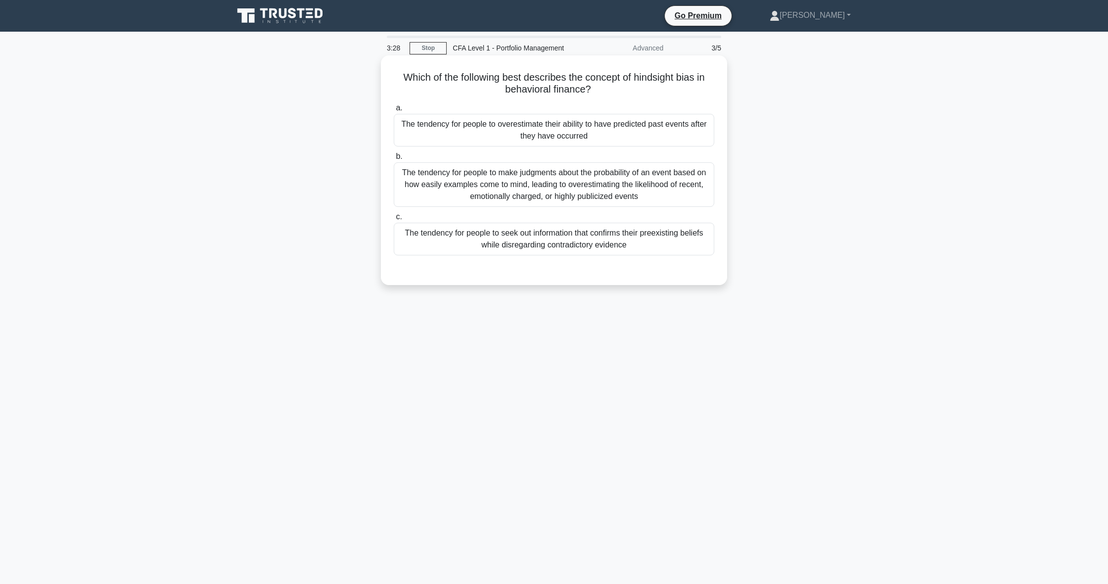
click at [489, 131] on div "The tendency for people to overestimate their ability to have predicted past ev…" at bounding box center [554, 130] width 321 height 33
click at [394, 111] on input "a. The tendency for people to overestimate their ability to have predicted past…" at bounding box center [394, 108] width 0 height 6
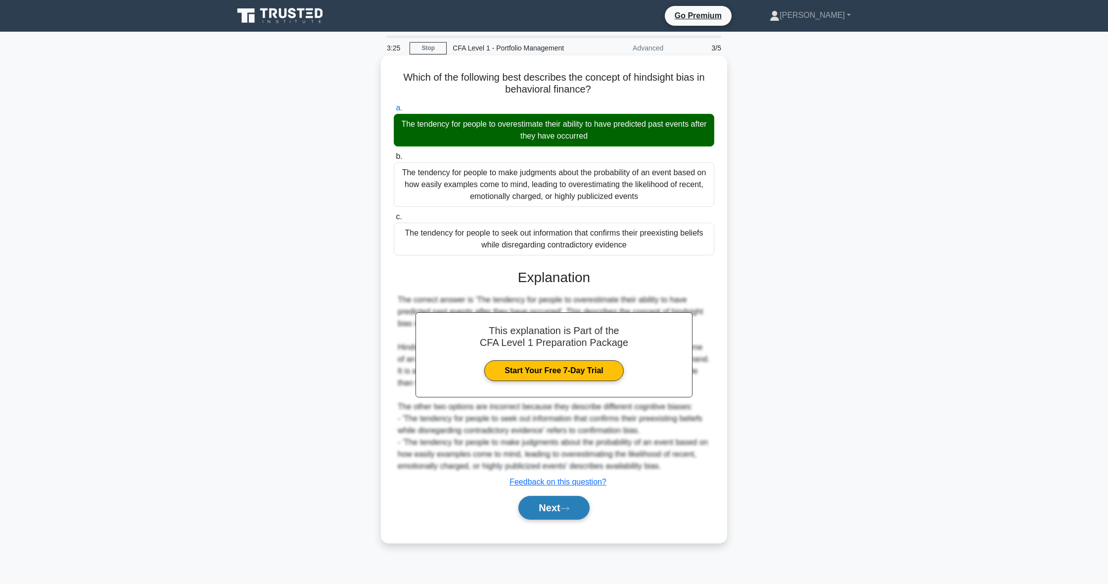
click at [555, 515] on button "Next" at bounding box center [554, 508] width 71 height 24
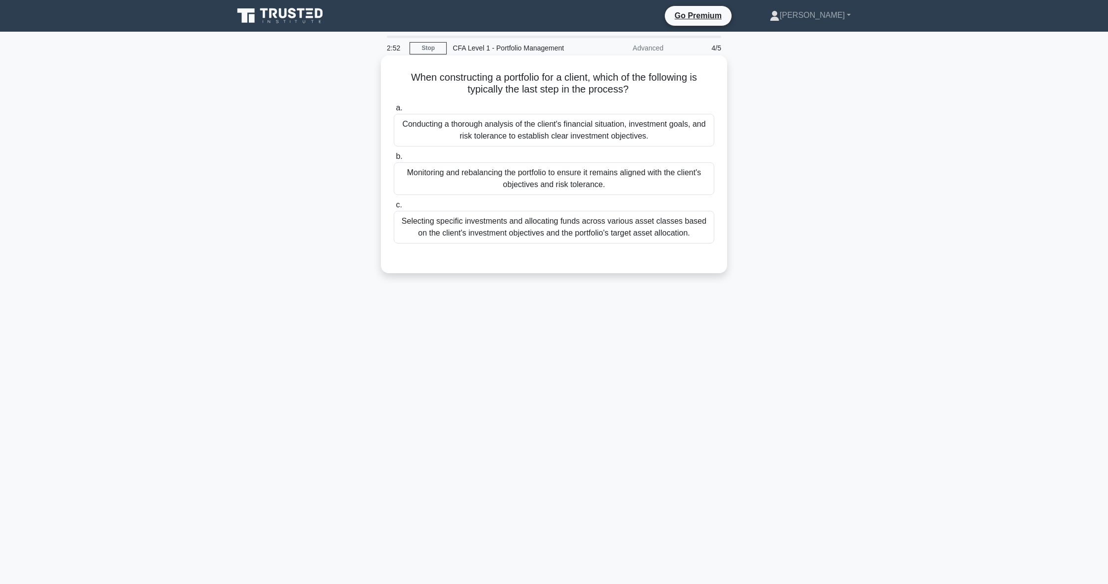
click at [476, 178] on div "Monitoring and rebalancing the portfolio to ensure it remains aligned with the …" at bounding box center [554, 178] width 321 height 33
click at [394, 160] on input "b. Monitoring and rebalancing the portfolio to ensure it remains aligned with t…" at bounding box center [394, 156] width 0 height 6
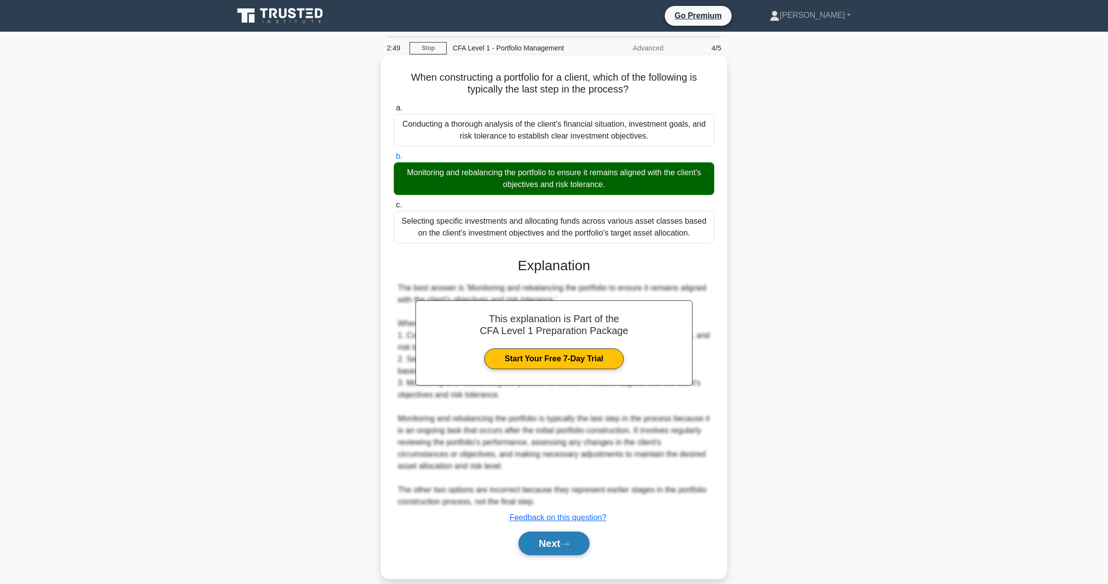
click at [574, 538] on button "Next" at bounding box center [554, 543] width 71 height 24
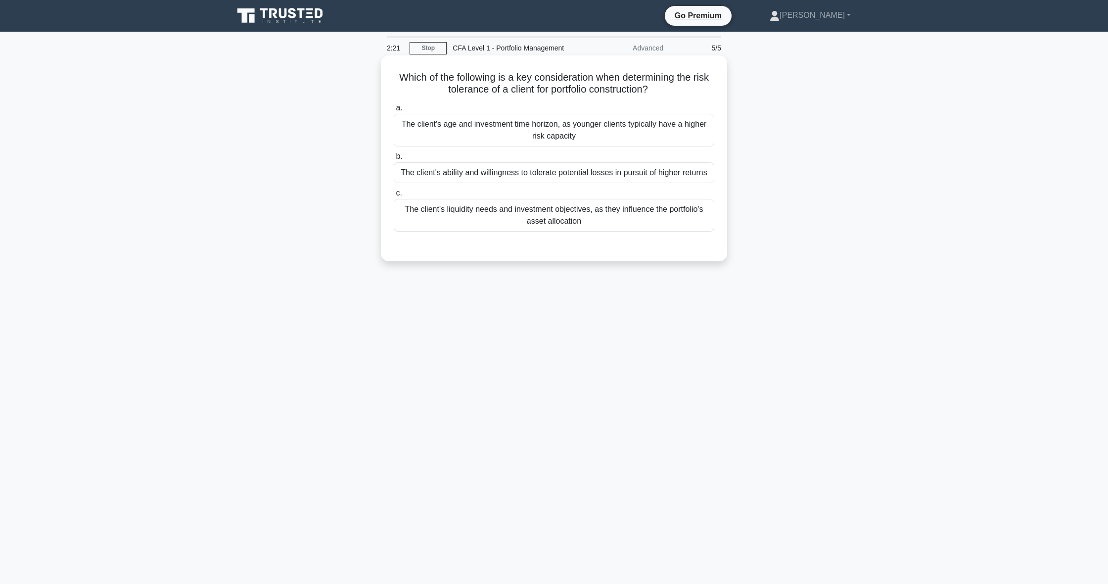
click at [447, 212] on div "The client's liquidity needs and investment objectives, as they influence the p…" at bounding box center [554, 215] width 321 height 33
click at [394, 196] on input "c. The client's liquidity needs and investment objectives, as they influence th…" at bounding box center [394, 193] width 0 height 6
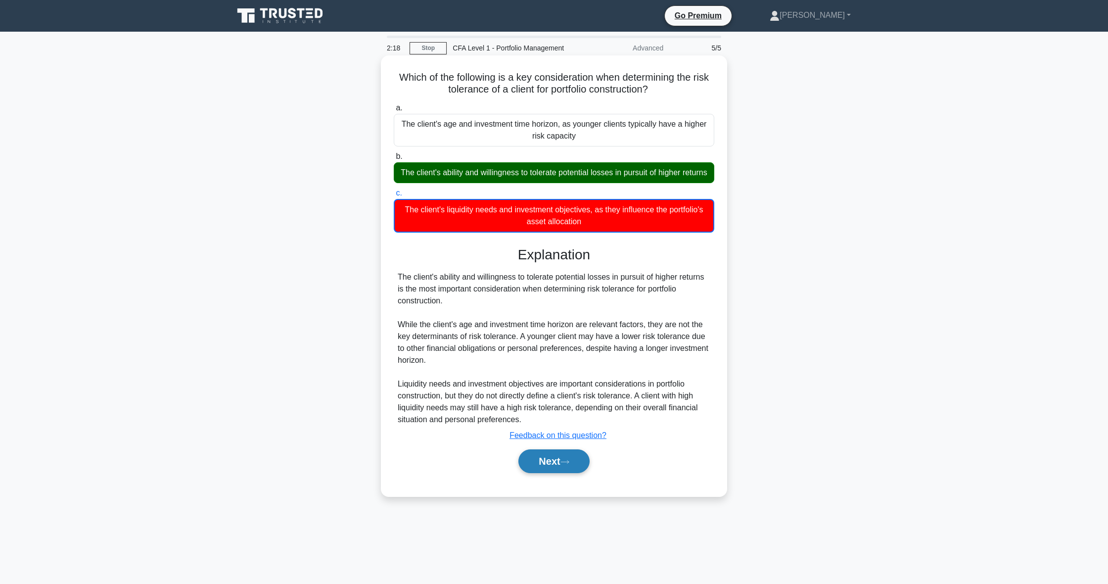
click at [566, 464] on icon at bounding box center [565, 461] width 9 height 5
